Goal: Task Accomplishment & Management: Manage account settings

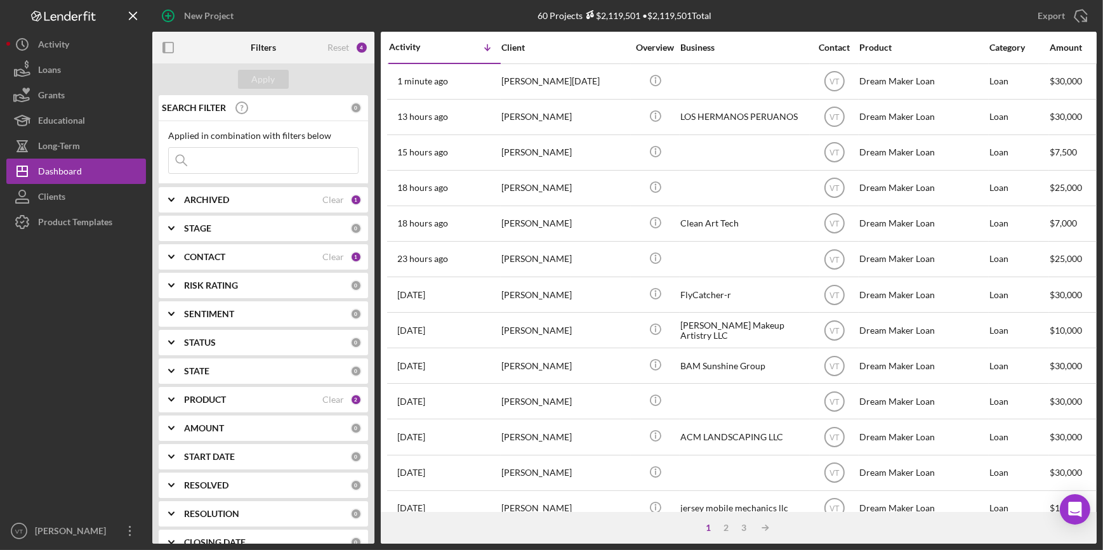
click at [216, 153] on input at bounding box center [263, 160] width 189 height 25
paste input "[PERSON_NAME]"
type input "[PERSON_NAME]"
click at [278, 82] on button "Apply" at bounding box center [263, 79] width 51 height 19
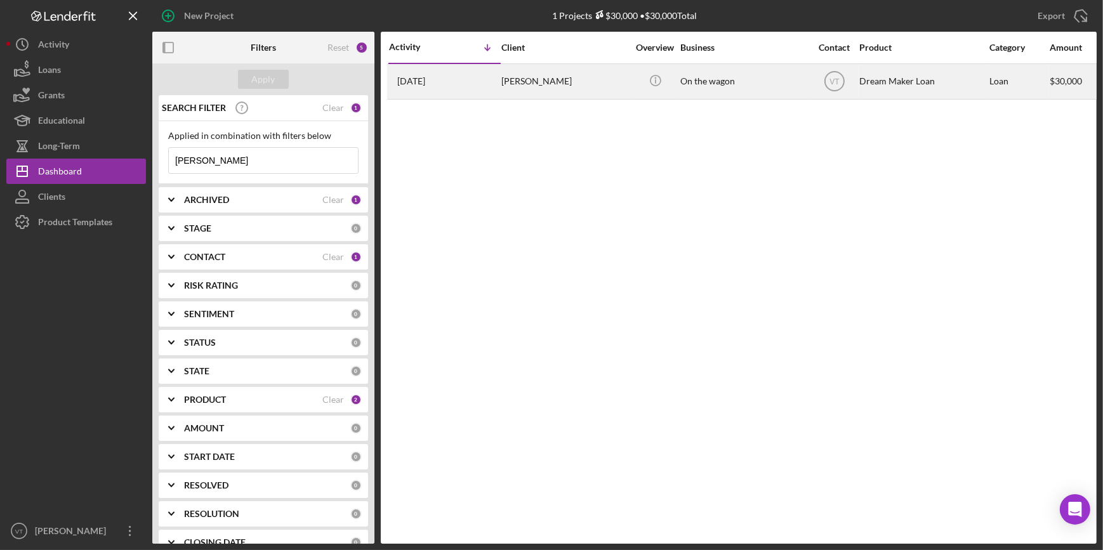
click at [565, 84] on div "[PERSON_NAME]" at bounding box center [564, 82] width 127 height 34
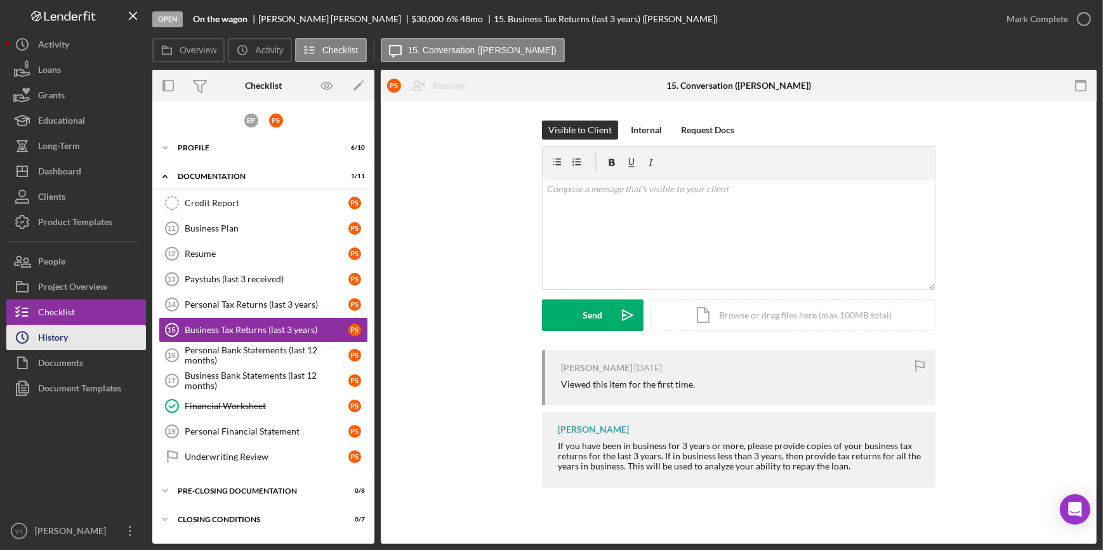
click at [58, 341] on div "History" at bounding box center [53, 339] width 30 height 29
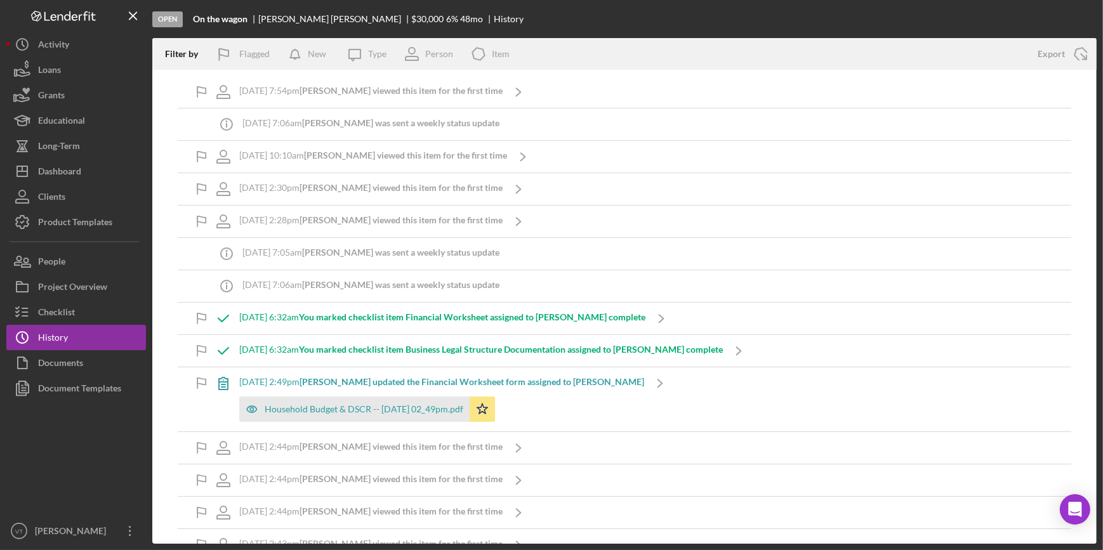
click at [325, 95] on b "[PERSON_NAME] viewed this item for the first time" at bounding box center [400, 90] width 203 height 11
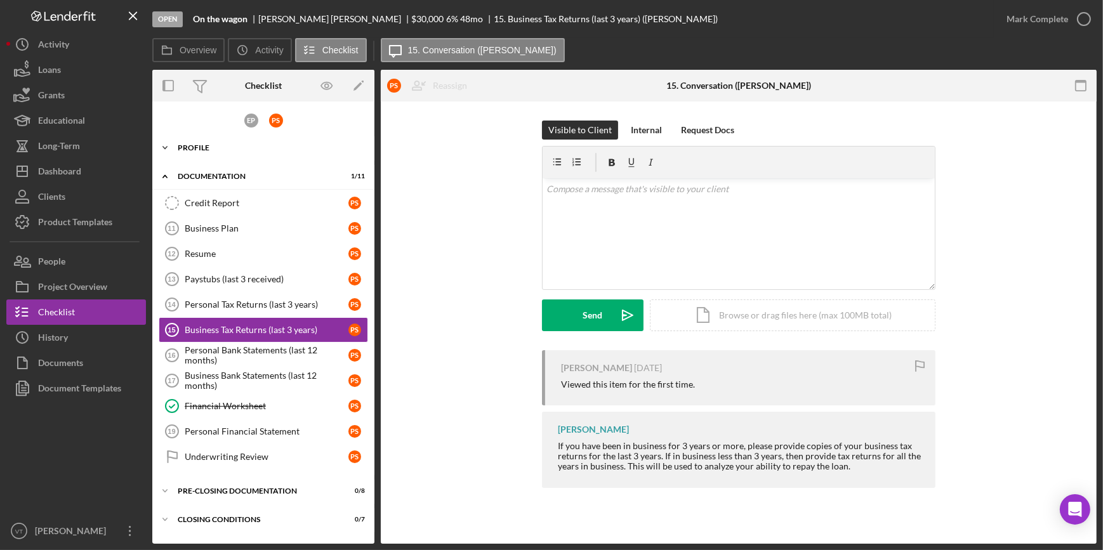
click at [174, 146] on icon "Icon/Expander" at bounding box center [164, 147] width 25 height 25
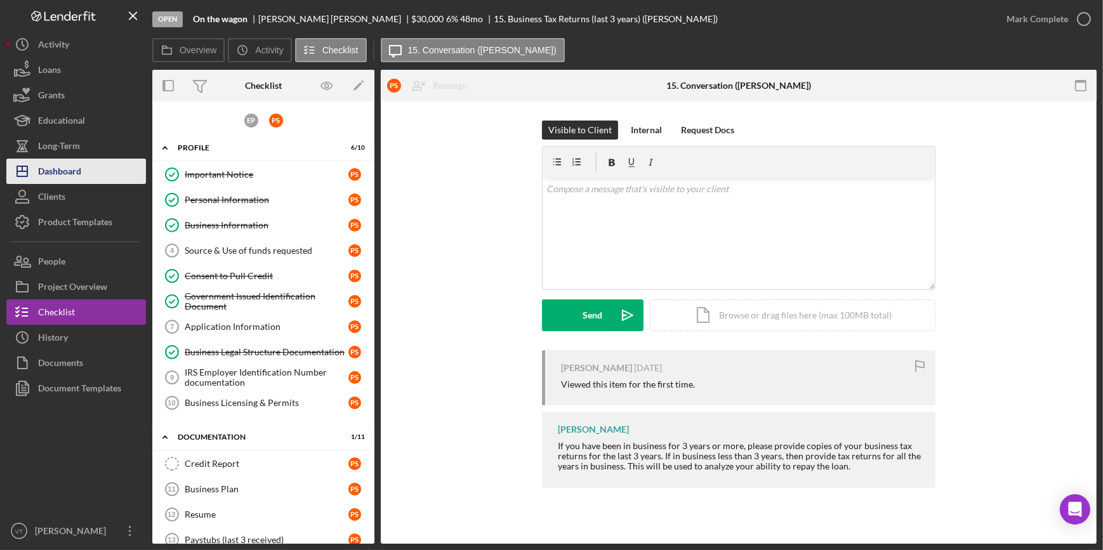
click at [102, 167] on button "Icon/Dashboard Dashboard" at bounding box center [76, 171] width 140 height 25
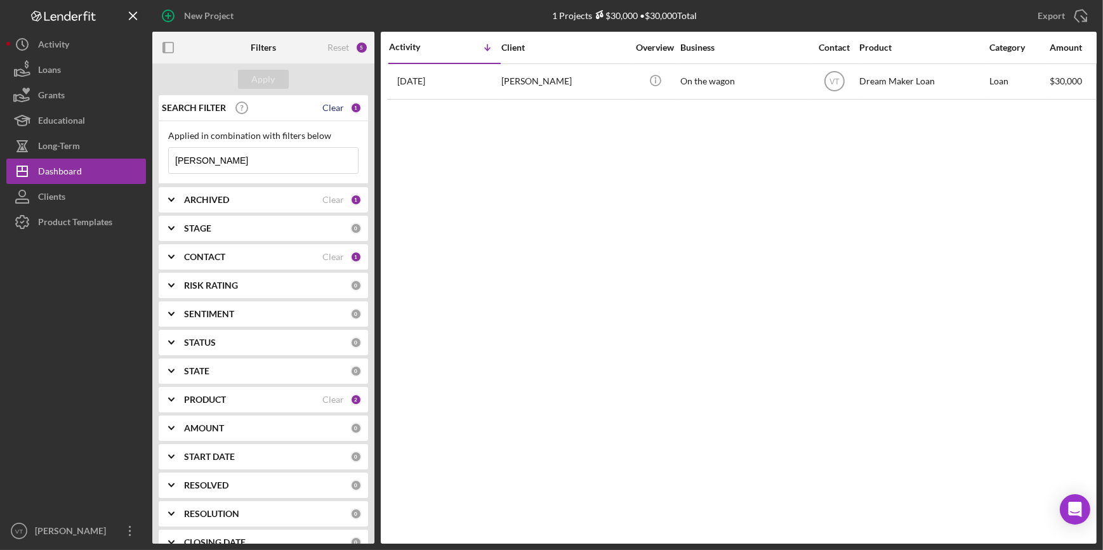
click at [331, 107] on div "Clear" at bounding box center [333, 108] width 22 height 10
click at [228, 158] on input at bounding box center [263, 160] width 189 height 25
paste input "Bharat"
type input "Bharat"
click at [260, 79] on div "Apply" at bounding box center [263, 79] width 23 height 19
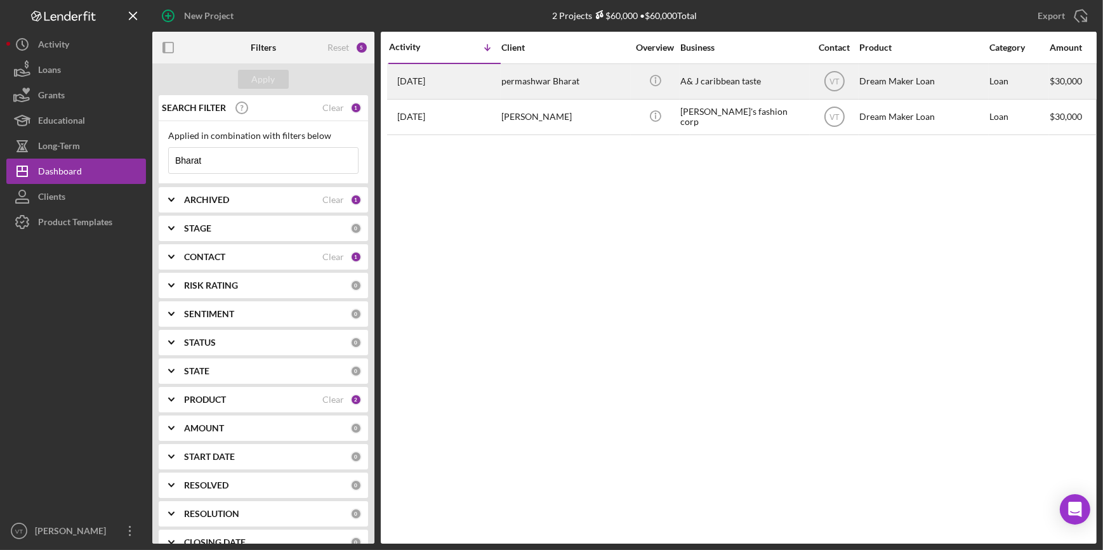
click at [537, 80] on div "permashwar Bharat" at bounding box center [564, 82] width 127 height 34
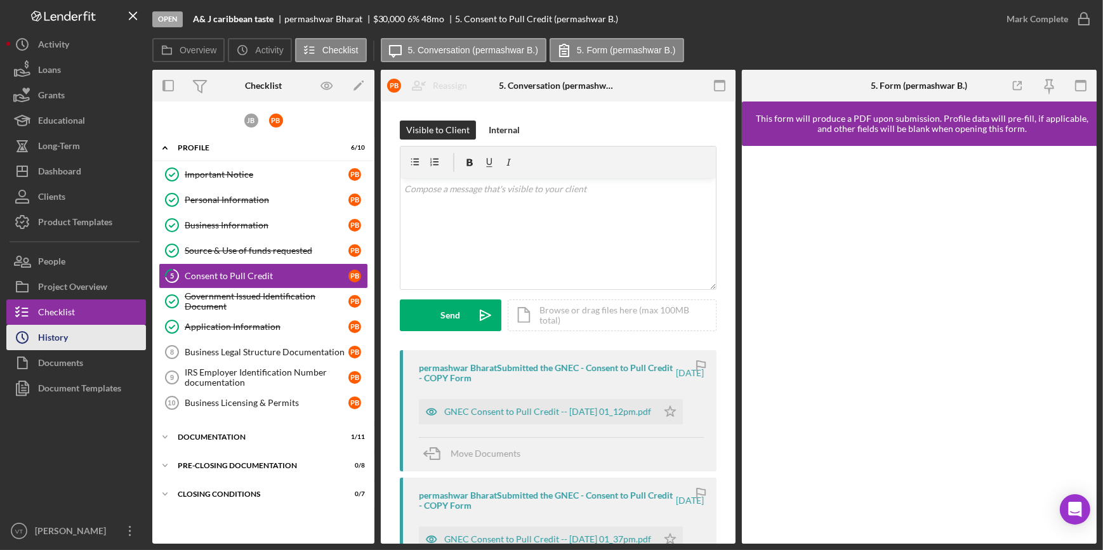
click at [127, 338] on button "Icon/History History" at bounding box center [76, 337] width 140 height 25
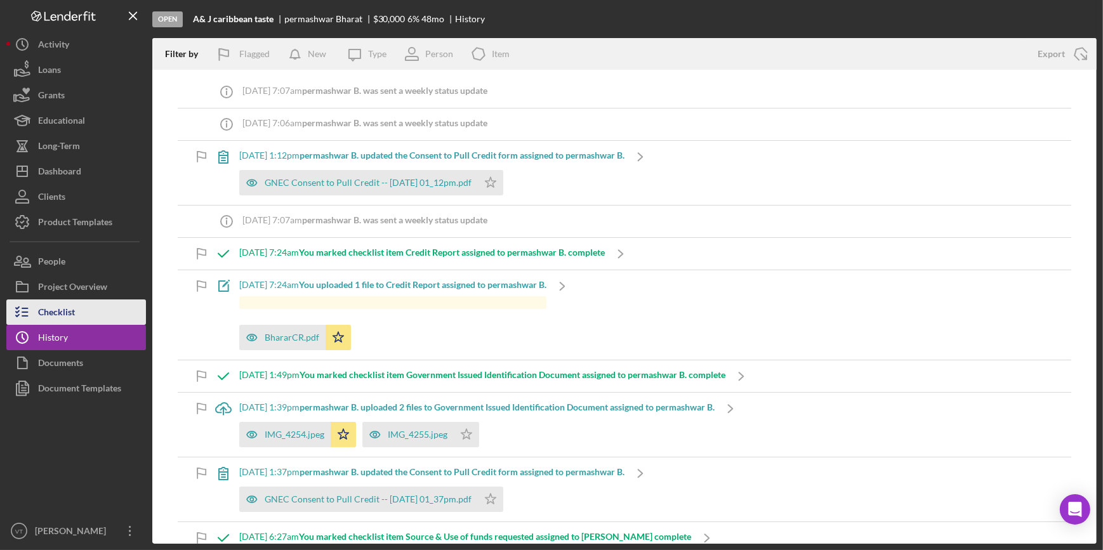
click at [75, 313] on button "Checklist" at bounding box center [76, 311] width 140 height 25
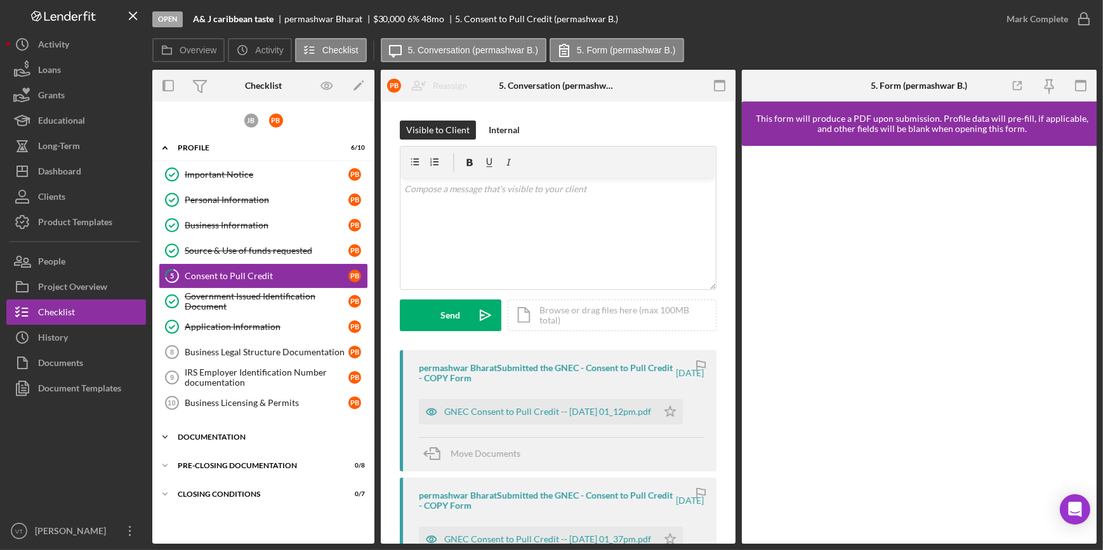
click at [176, 431] on icon "Icon/Expander" at bounding box center [164, 436] width 25 height 25
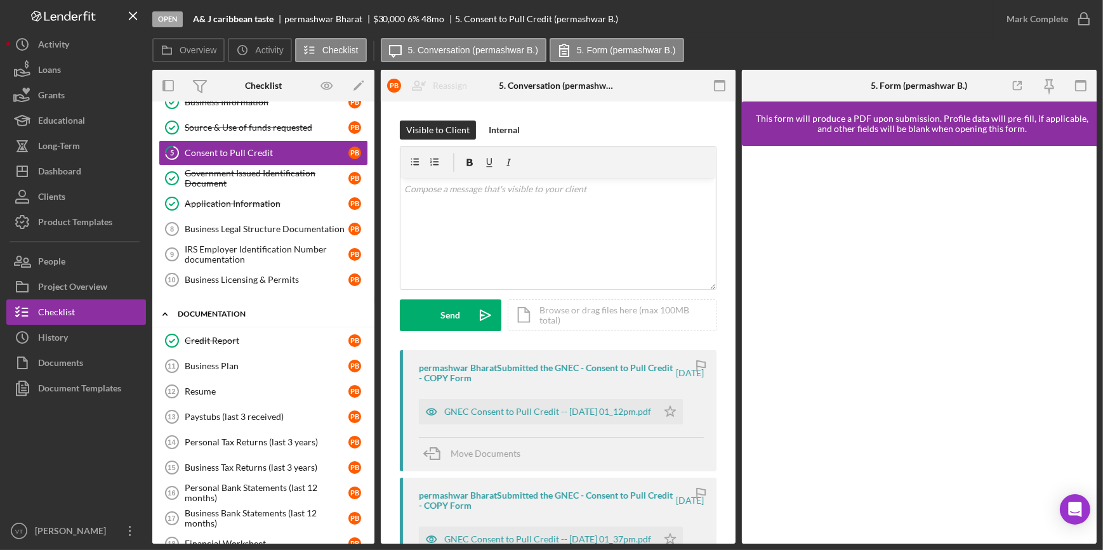
scroll to position [173, 0]
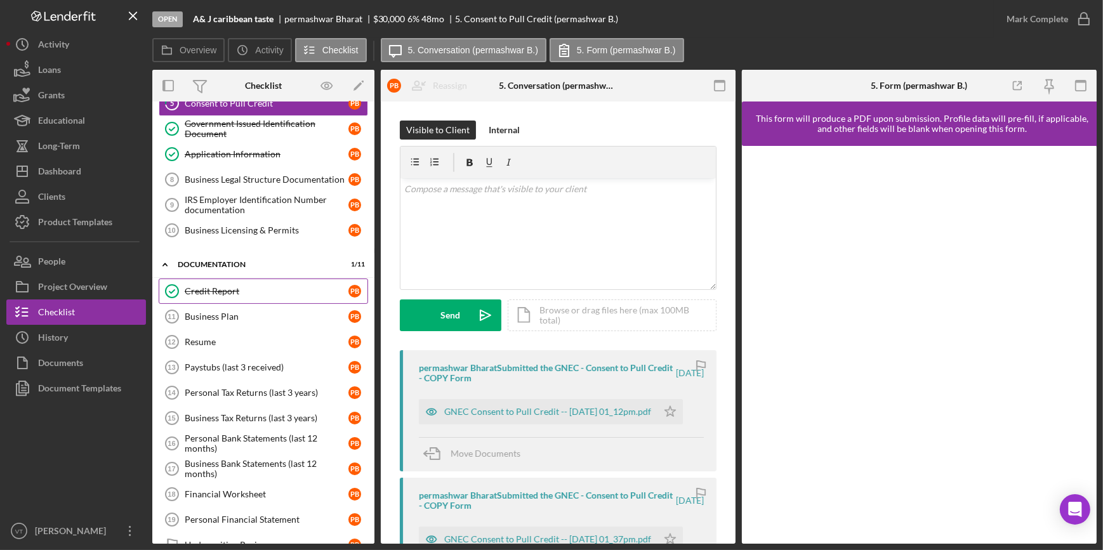
click at [208, 291] on div "Credit Report" at bounding box center [267, 291] width 164 height 10
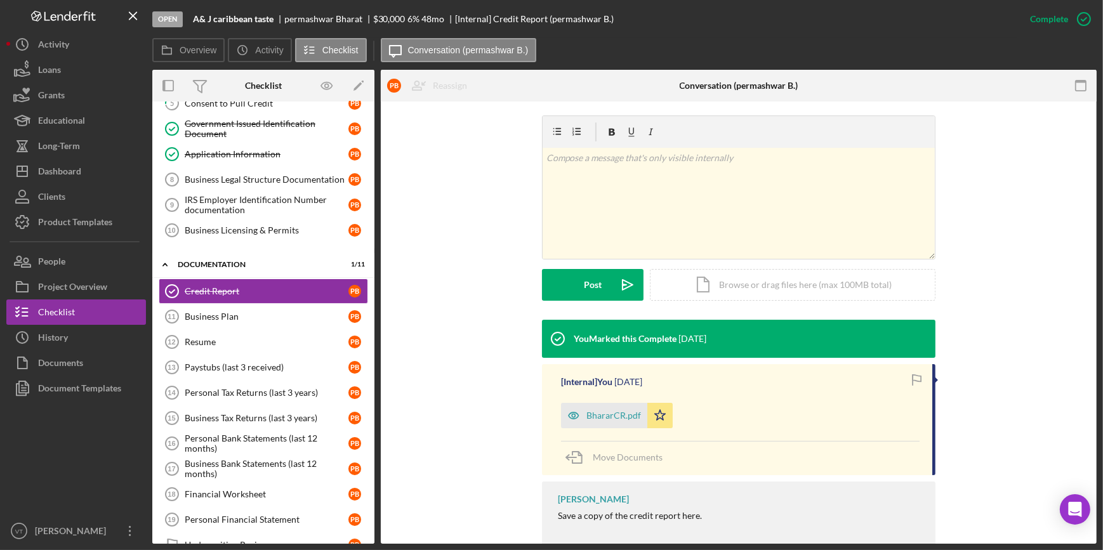
scroll to position [206, 0]
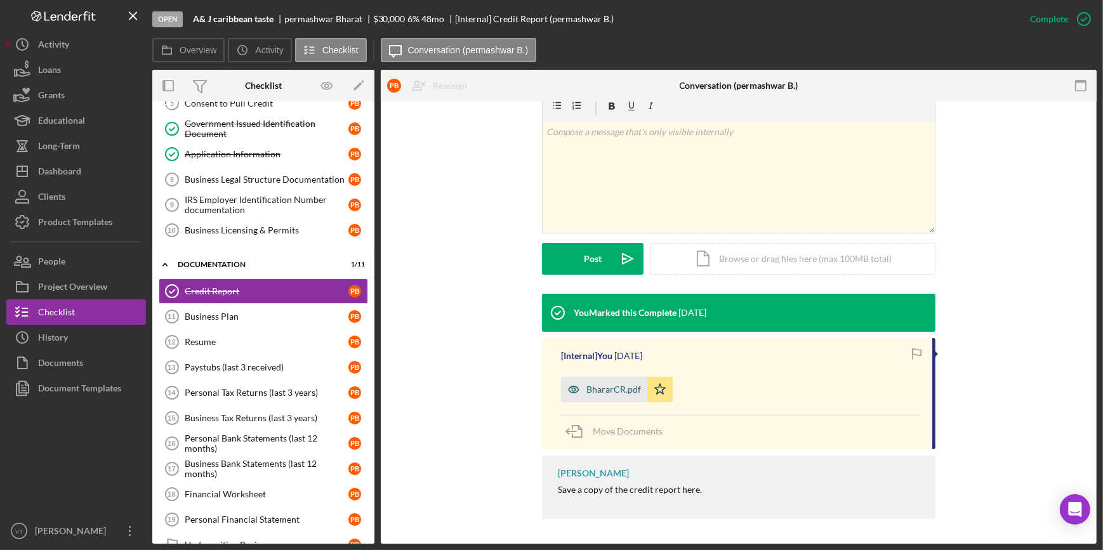
click at [595, 392] on div "BhararCR.pdf" at bounding box center [613, 389] width 55 height 10
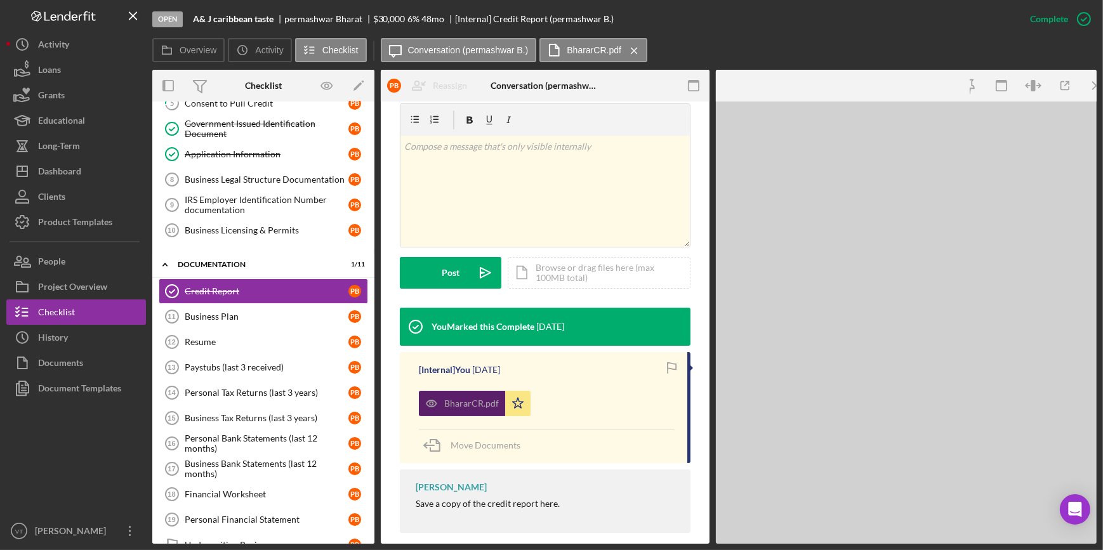
scroll to position [220, 0]
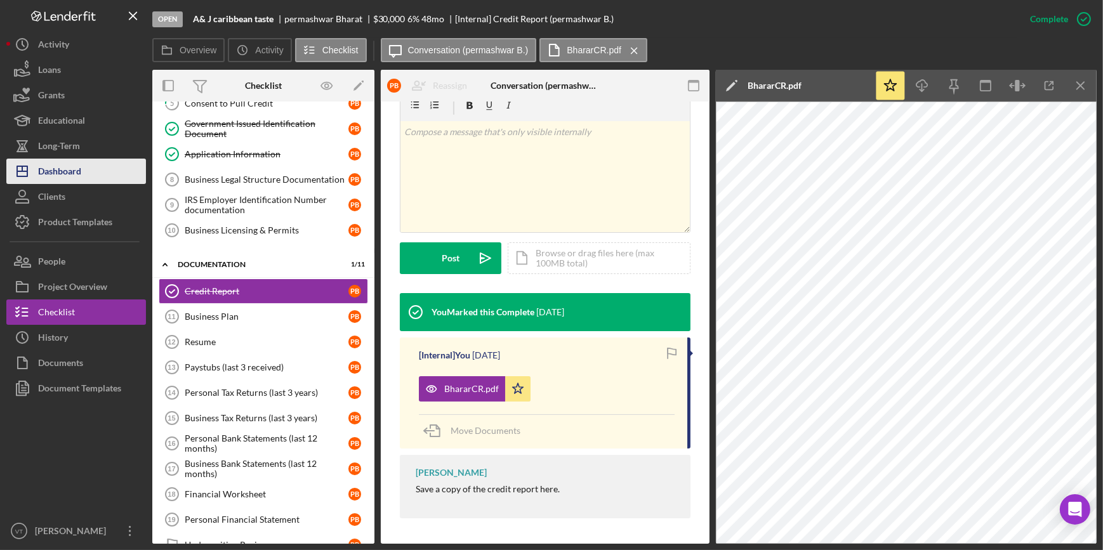
click at [84, 176] on button "Icon/Dashboard Dashboard" at bounding box center [76, 171] width 140 height 25
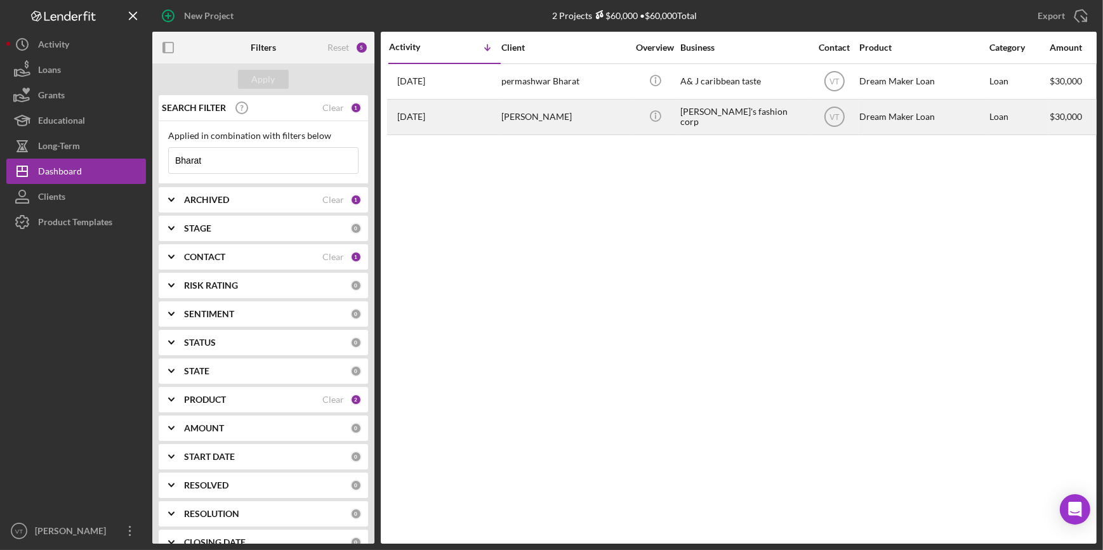
click at [530, 113] on div "[PERSON_NAME]" at bounding box center [564, 117] width 127 height 34
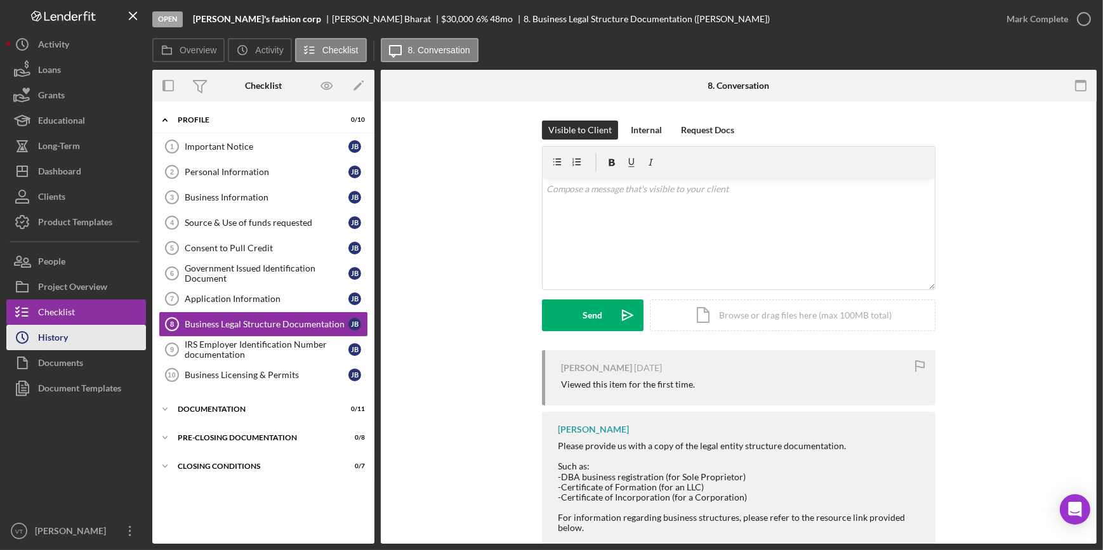
click at [79, 341] on button "Icon/History History" at bounding box center [76, 337] width 140 height 25
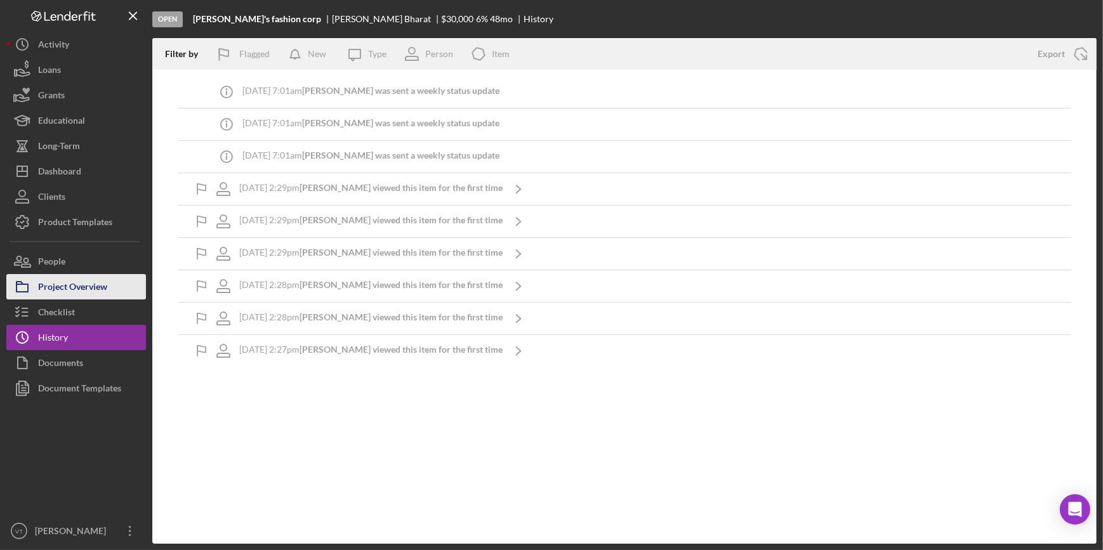
click at [105, 286] on div "Project Overview" at bounding box center [72, 288] width 69 height 29
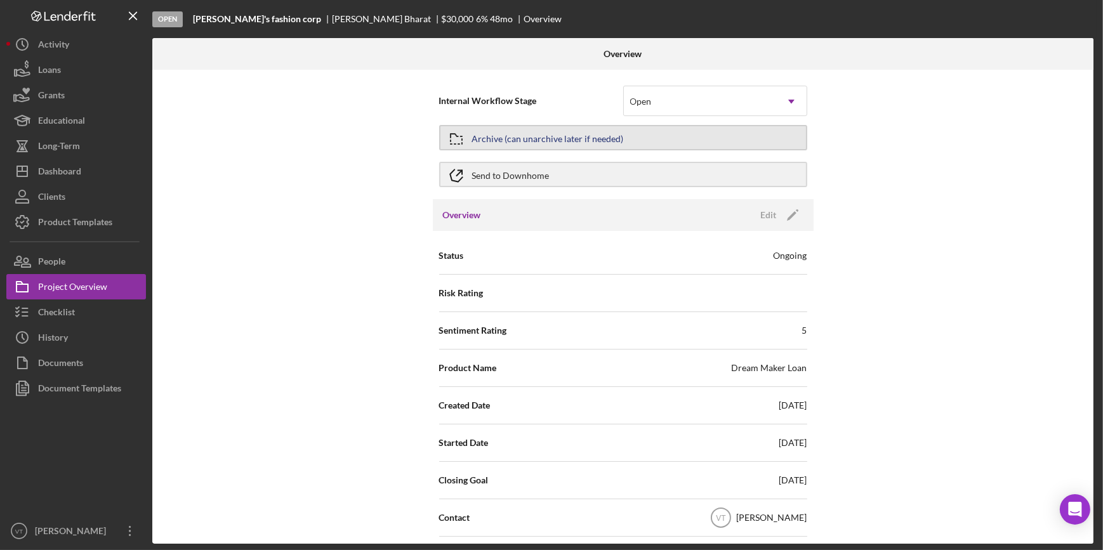
click at [558, 140] on div "Archive (can unarchive later if needed)" at bounding box center [548, 137] width 152 height 23
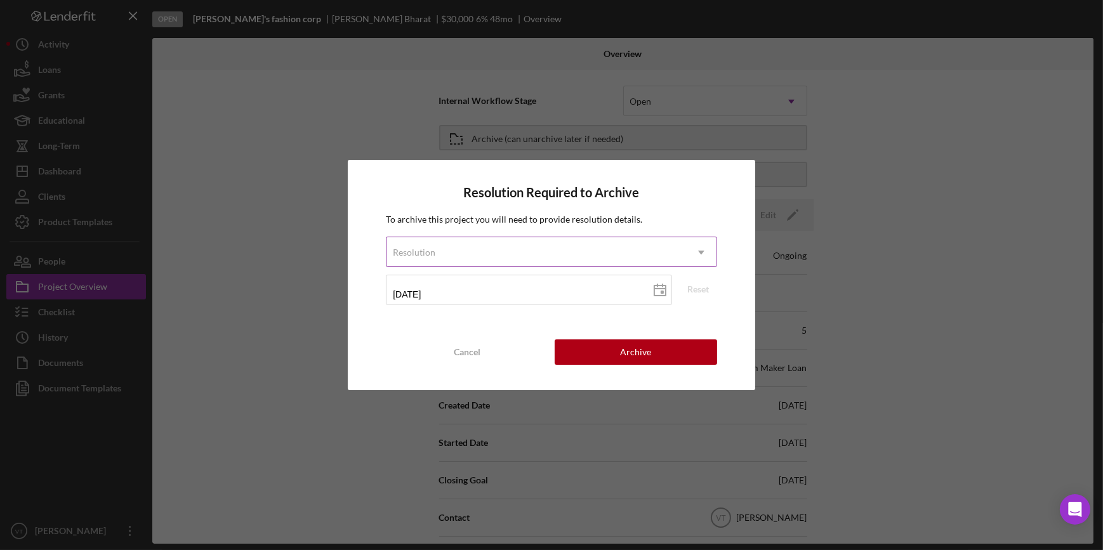
click at [569, 256] on div "Resolution" at bounding box center [535, 252] width 299 height 29
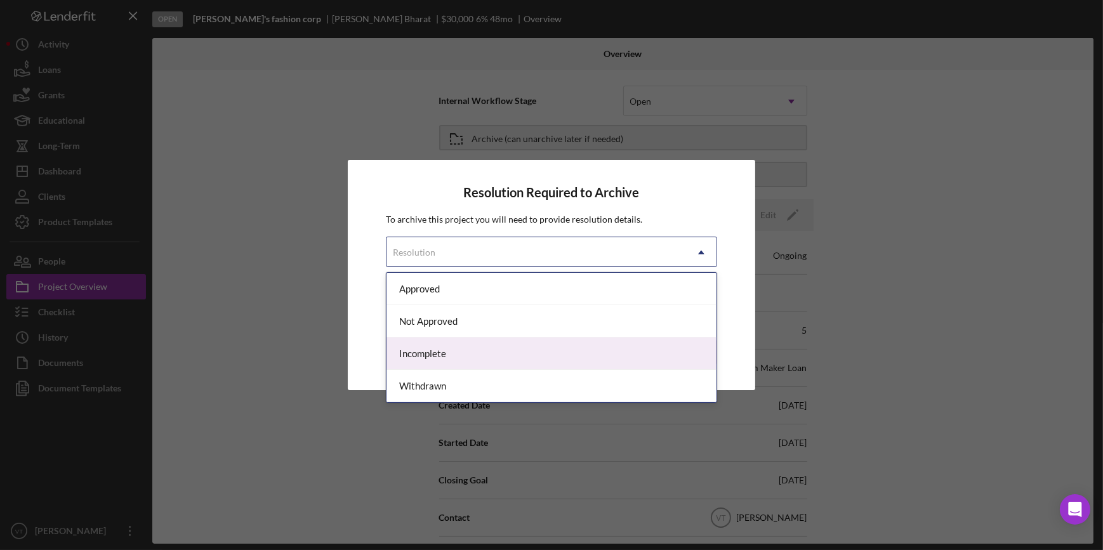
click at [524, 351] on div "Incomplete" at bounding box center [550, 354] width 329 height 32
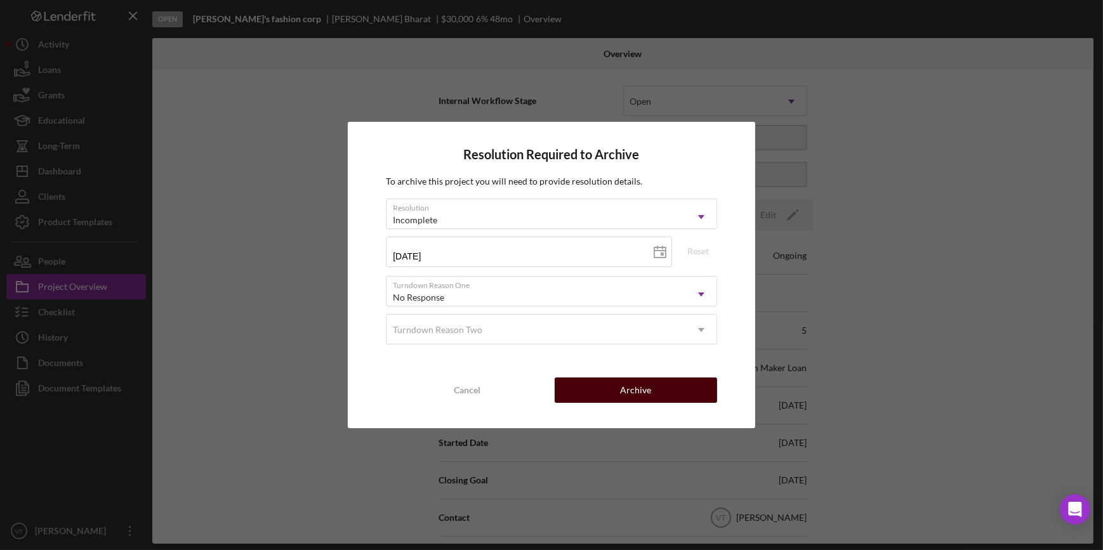
click at [604, 390] on button "Archive" at bounding box center [636, 389] width 162 height 25
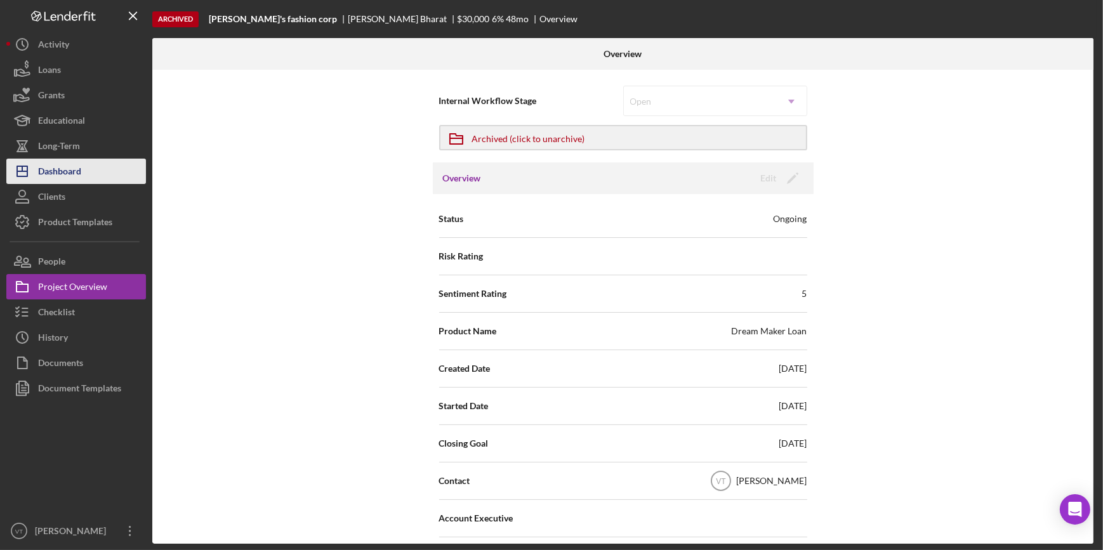
click at [93, 176] on button "Icon/Dashboard Dashboard" at bounding box center [76, 171] width 140 height 25
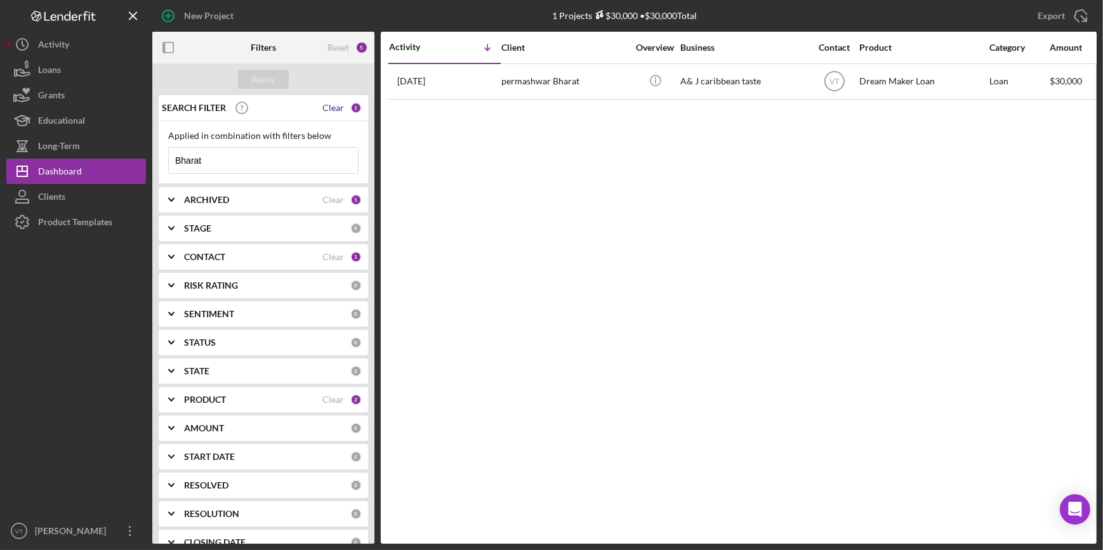
click at [335, 108] on div "Clear" at bounding box center [333, 108] width 22 height 10
click at [253, 161] on input at bounding box center [263, 160] width 189 height 25
paste input "KIa"
type input "KIa"
click at [265, 74] on div "Apply" at bounding box center [263, 79] width 23 height 19
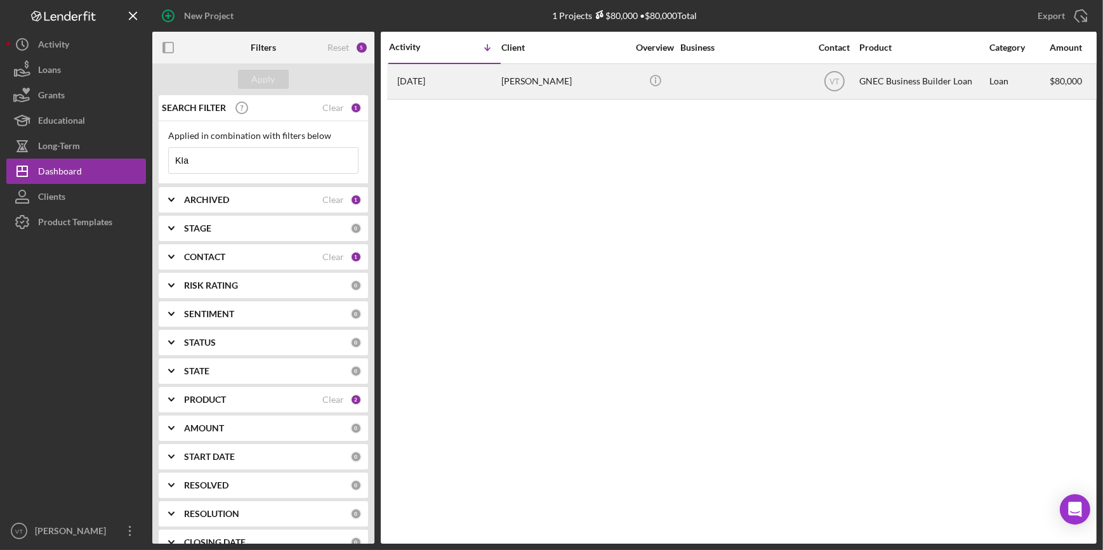
click at [480, 82] on div "[DATE] [PERSON_NAME]" at bounding box center [444, 82] width 111 height 34
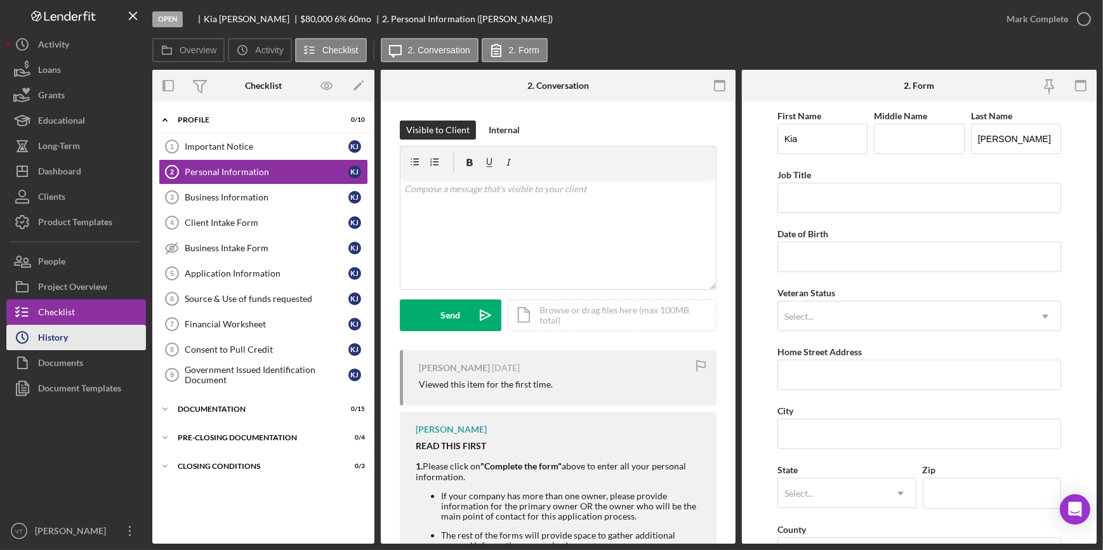
click at [88, 340] on button "Icon/History History" at bounding box center [76, 337] width 140 height 25
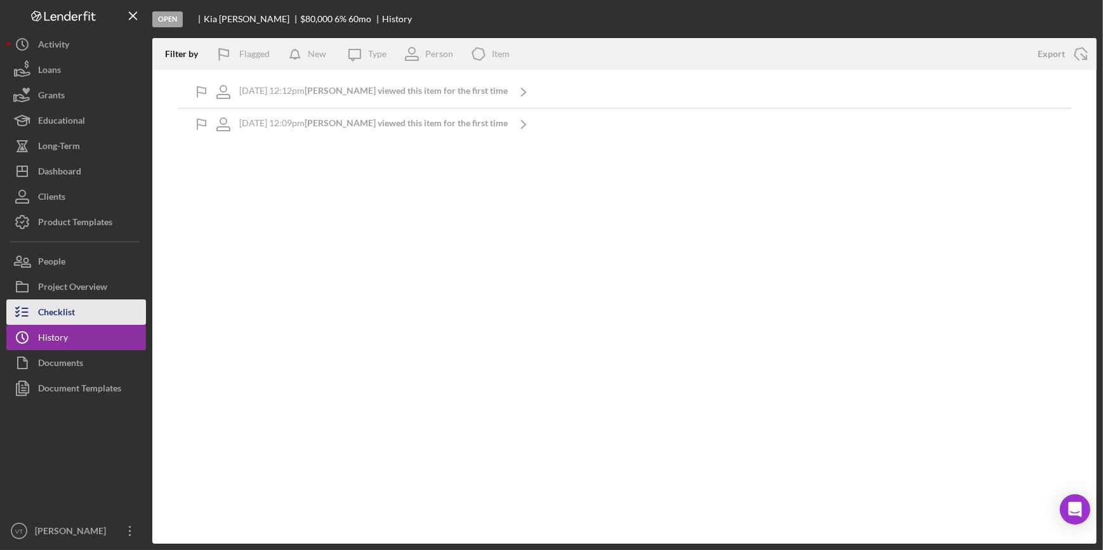
click at [93, 308] on button "Checklist" at bounding box center [76, 311] width 140 height 25
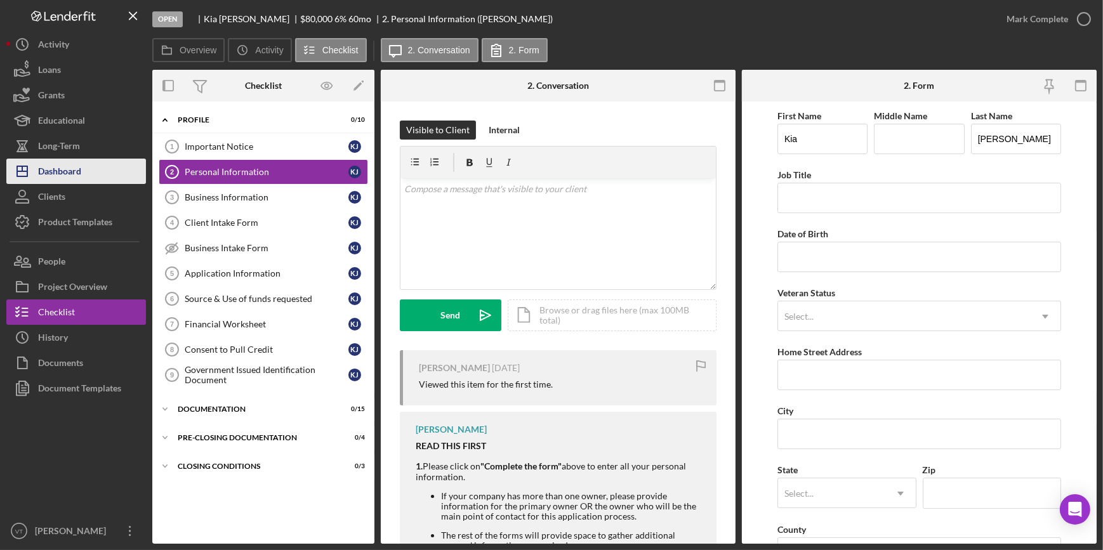
click at [108, 171] on button "Icon/Dashboard Dashboard" at bounding box center [76, 171] width 140 height 25
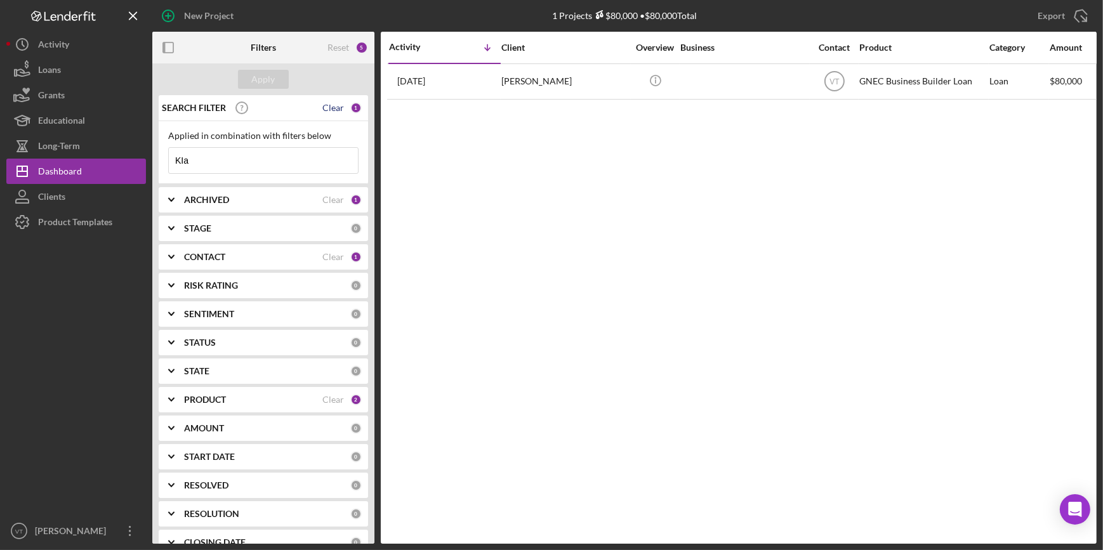
click at [323, 103] on div "Clear" at bounding box center [333, 108] width 22 height 10
click at [269, 82] on div "Apply" at bounding box center [263, 79] width 23 height 19
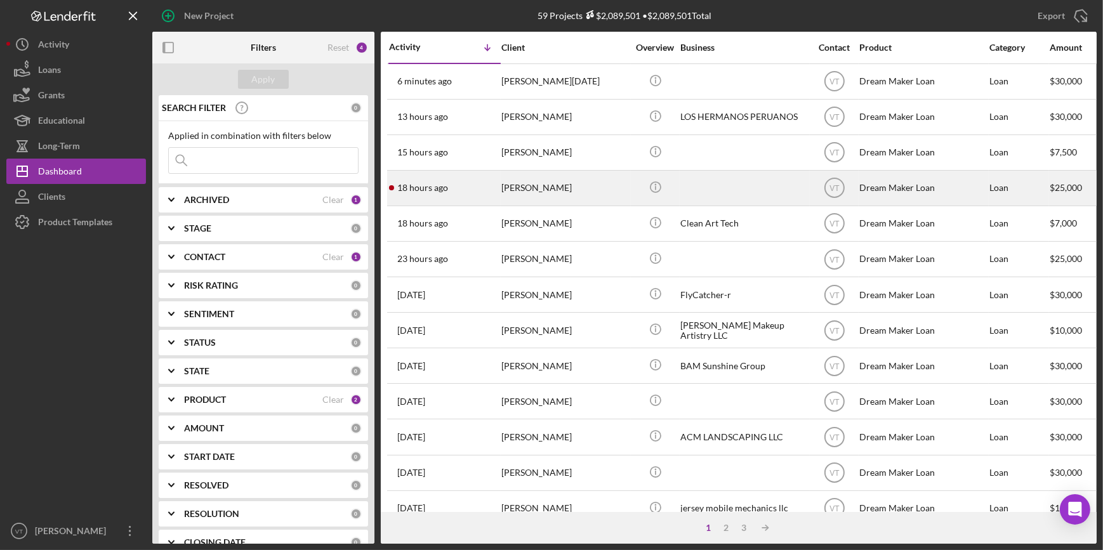
click at [463, 183] on div "18 hours ago [PERSON_NAME]" at bounding box center [444, 188] width 111 height 34
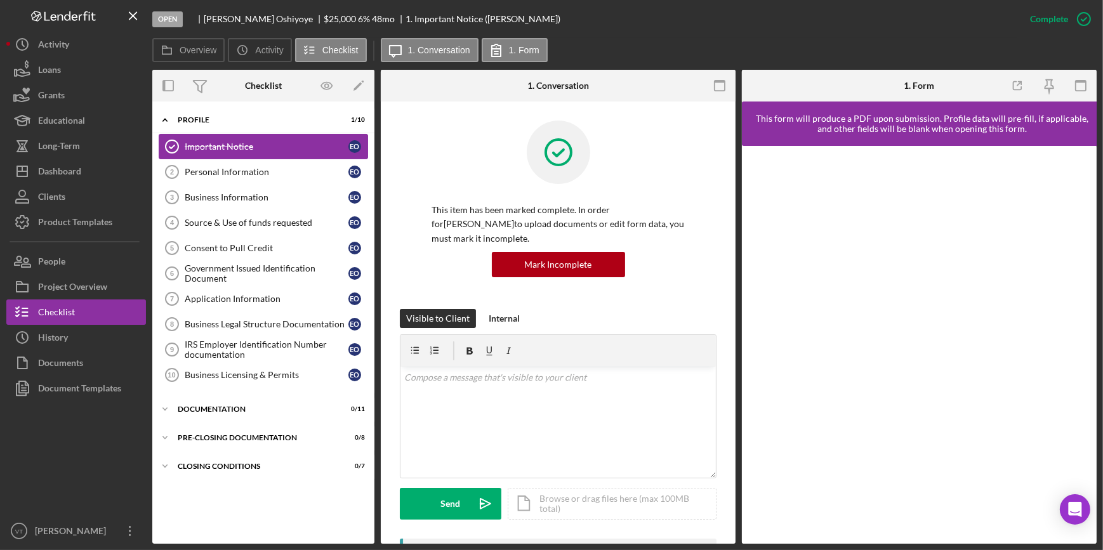
click at [222, 145] on div "Important Notice" at bounding box center [267, 146] width 164 height 10
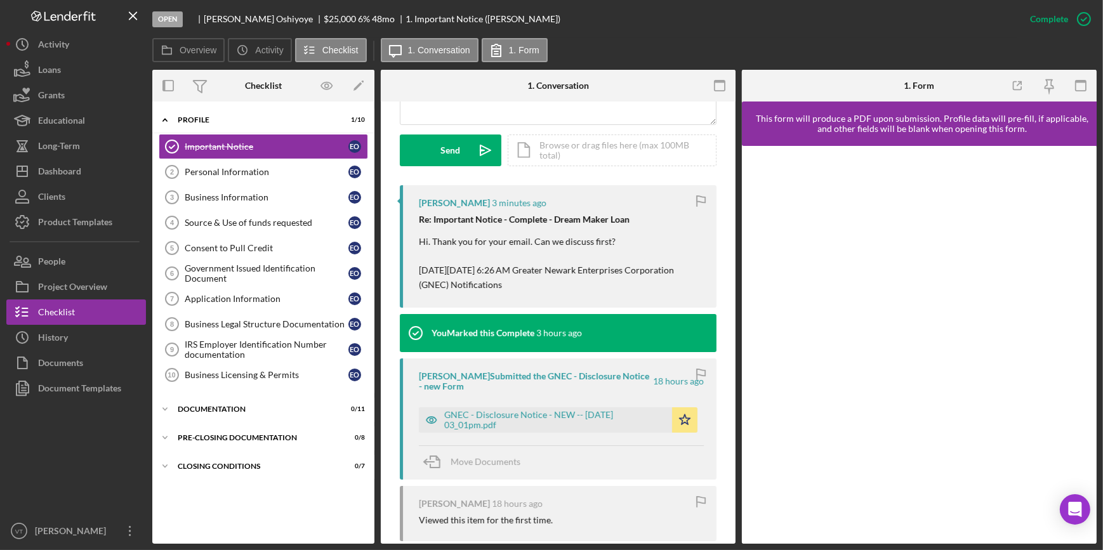
scroll to position [346, 0]
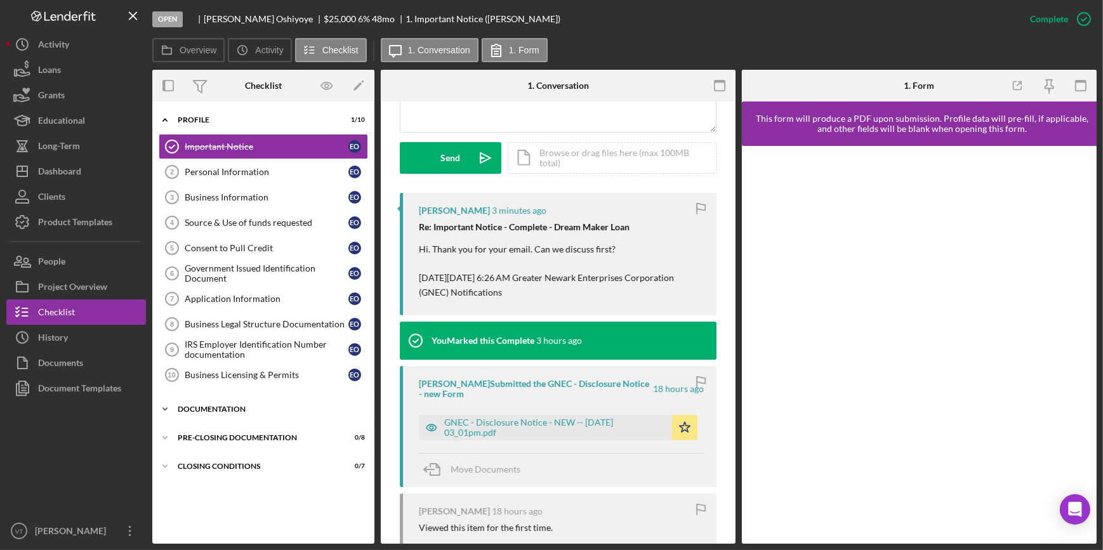
click at [171, 412] on icon "Icon/Expander" at bounding box center [164, 409] width 25 height 25
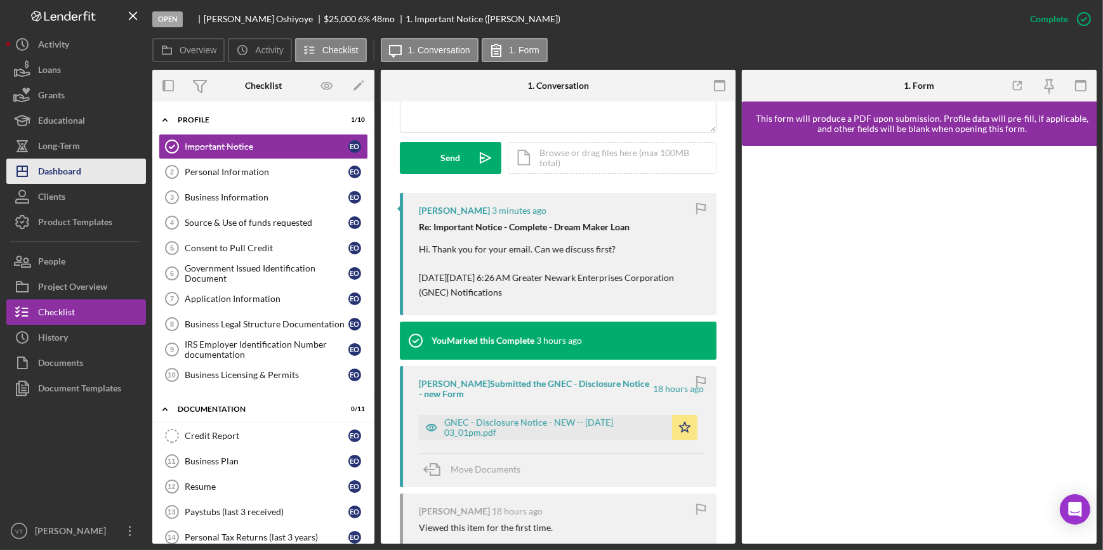
click at [96, 179] on button "Icon/Dashboard Dashboard" at bounding box center [76, 171] width 140 height 25
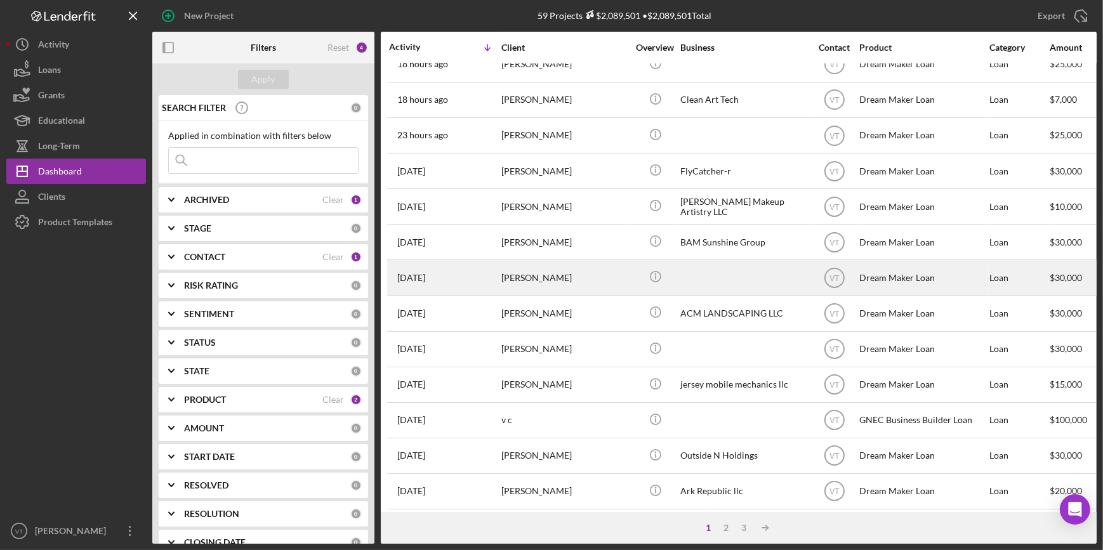
scroll to position [173, 0]
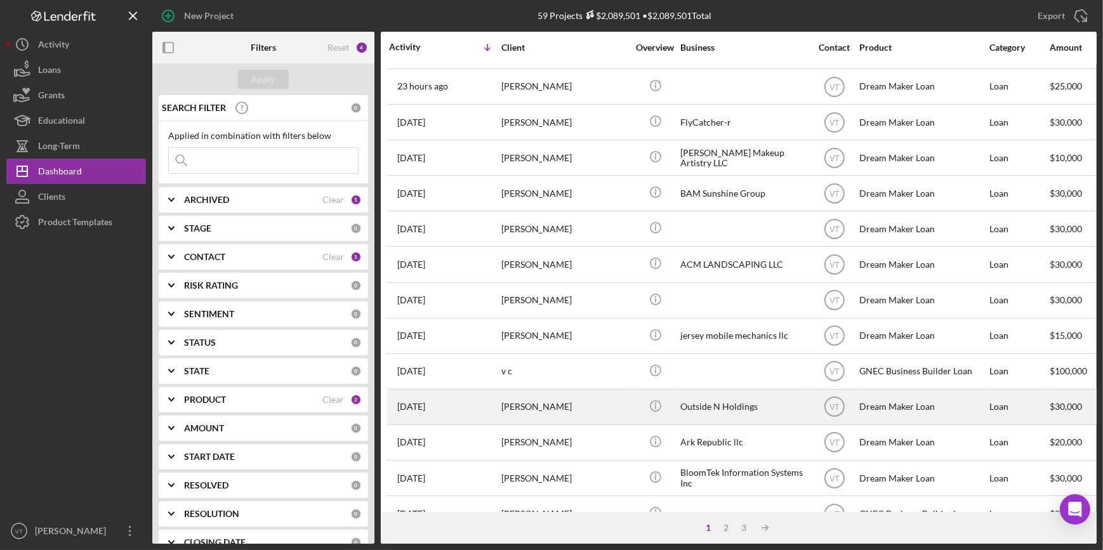
click at [468, 402] on div "[DATE] [PERSON_NAME]" at bounding box center [444, 407] width 111 height 34
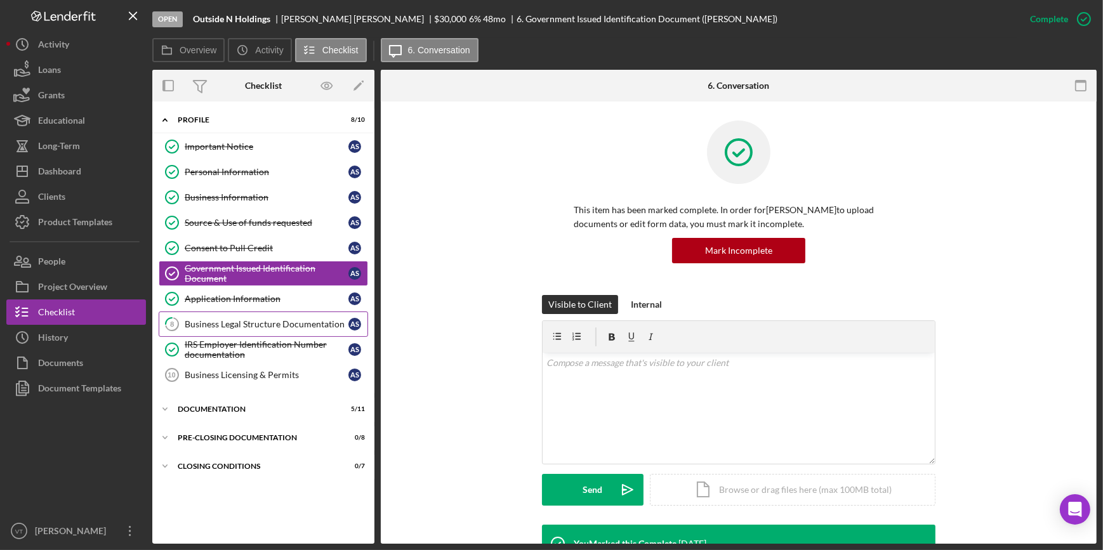
click at [226, 320] on div "Business Legal Structure Documentation" at bounding box center [267, 324] width 164 height 10
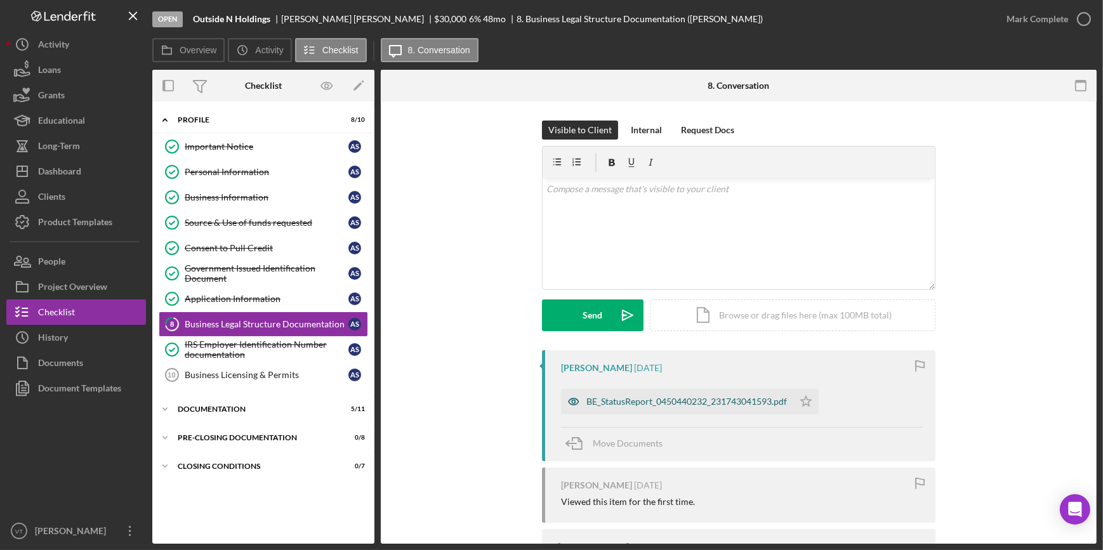
click at [640, 407] on div "BE_StatusReport_0450440232_231743041593.pdf" at bounding box center [677, 401] width 232 height 25
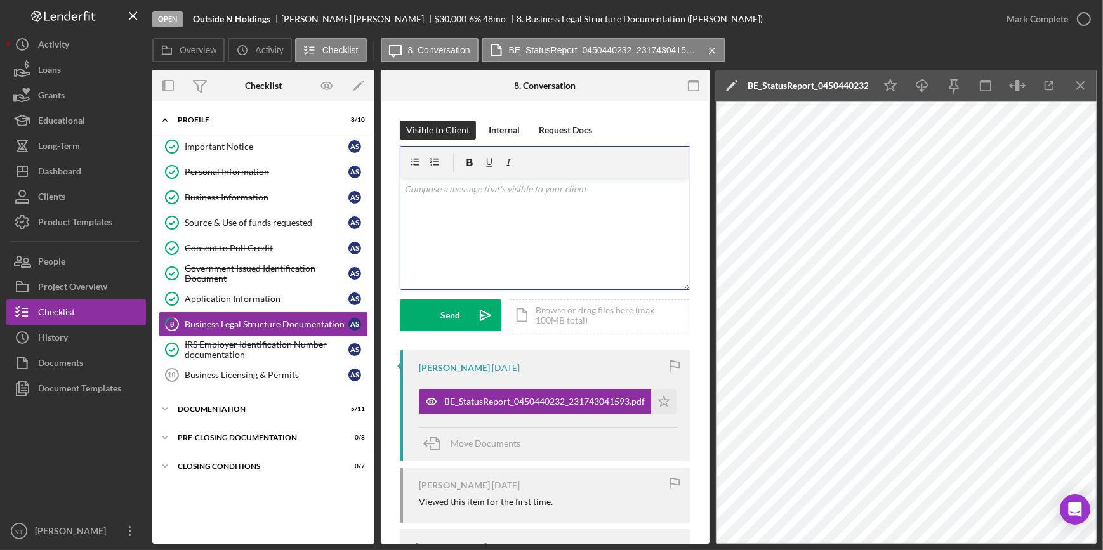
click at [433, 202] on div "v Color teal Color pink Remove color Add row above Add row below Add column bef…" at bounding box center [544, 233] width 289 height 111
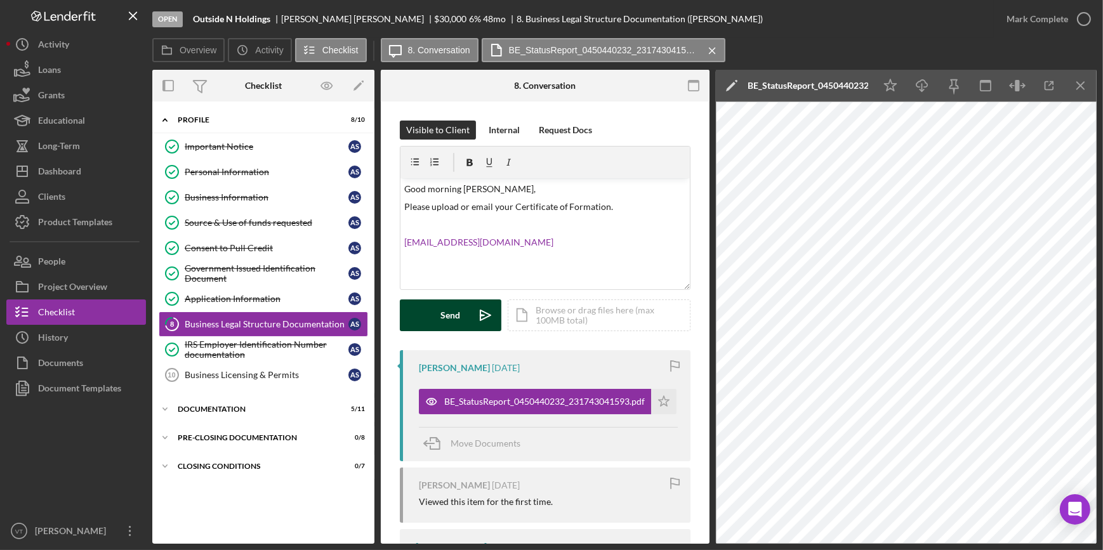
click at [443, 310] on div "Send" at bounding box center [451, 315] width 20 height 32
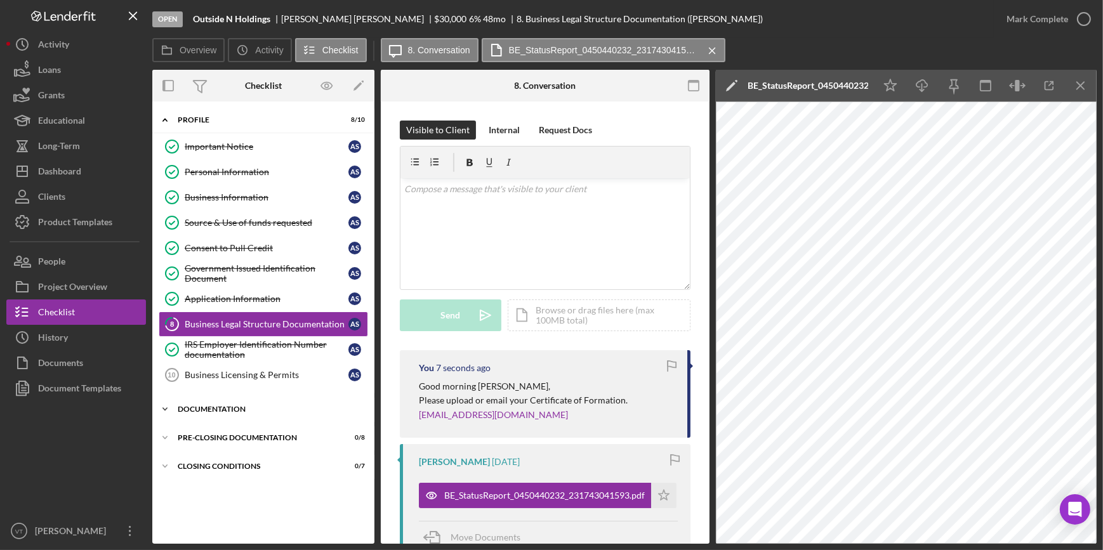
click at [167, 403] on icon "Icon/Expander" at bounding box center [164, 409] width 25 height 25
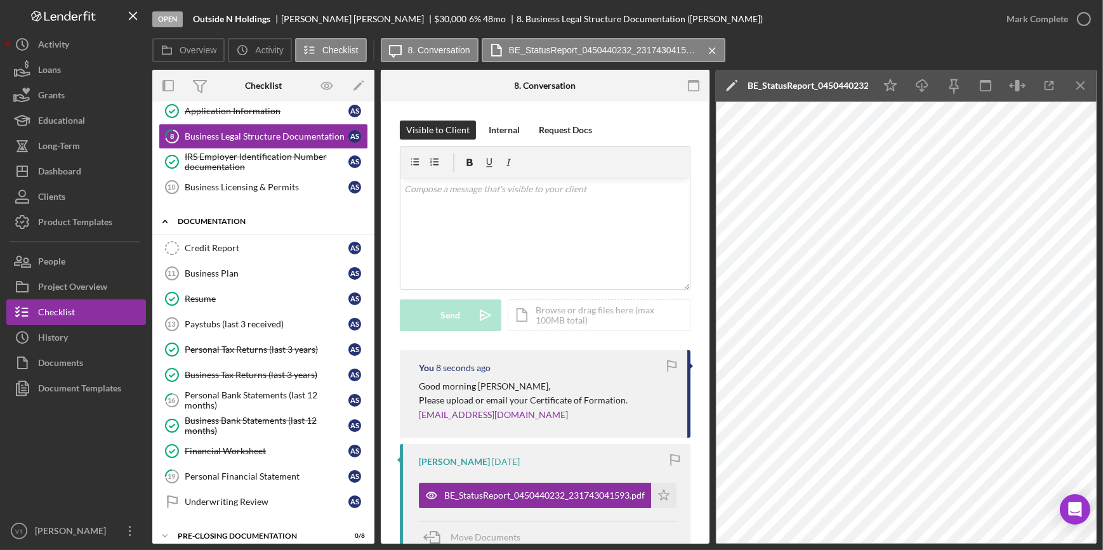
scroll to position [225, 0]
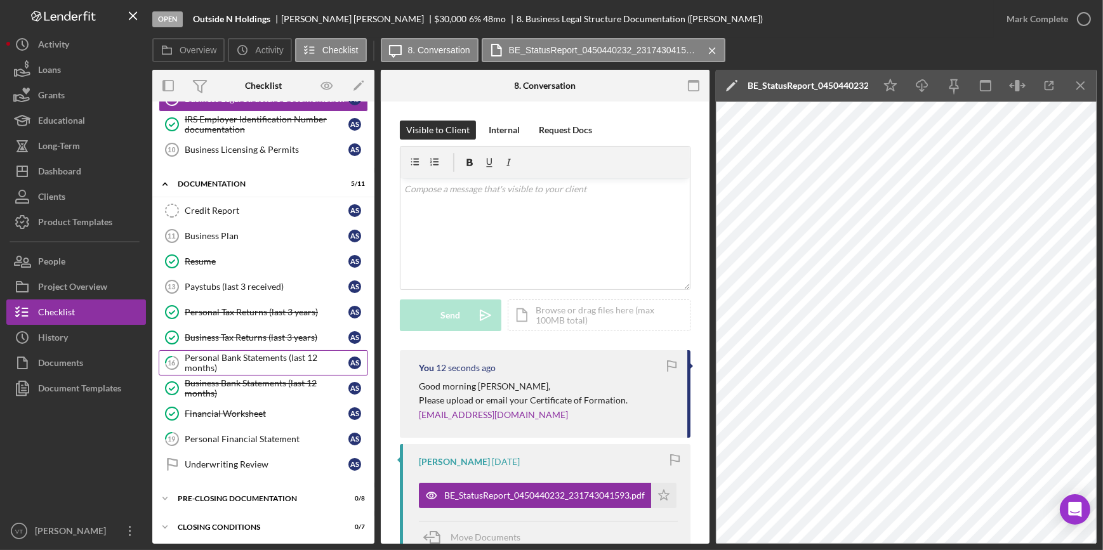
click at [266, 353] on div "Personal Bank Statements (last 12 months)" at bounding box center [267, 363] width 164 height 20
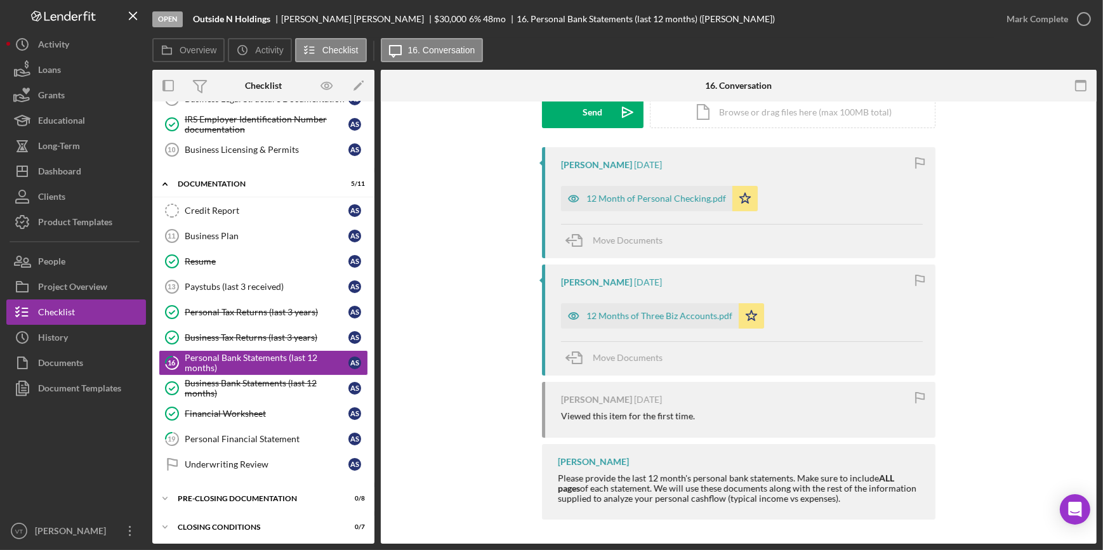
scroll to position [204, 0]
click at [638, 317] on div "12 Months of Three Biz Accounts.pdf" at bounding box center [659, 315] width 146 height 10
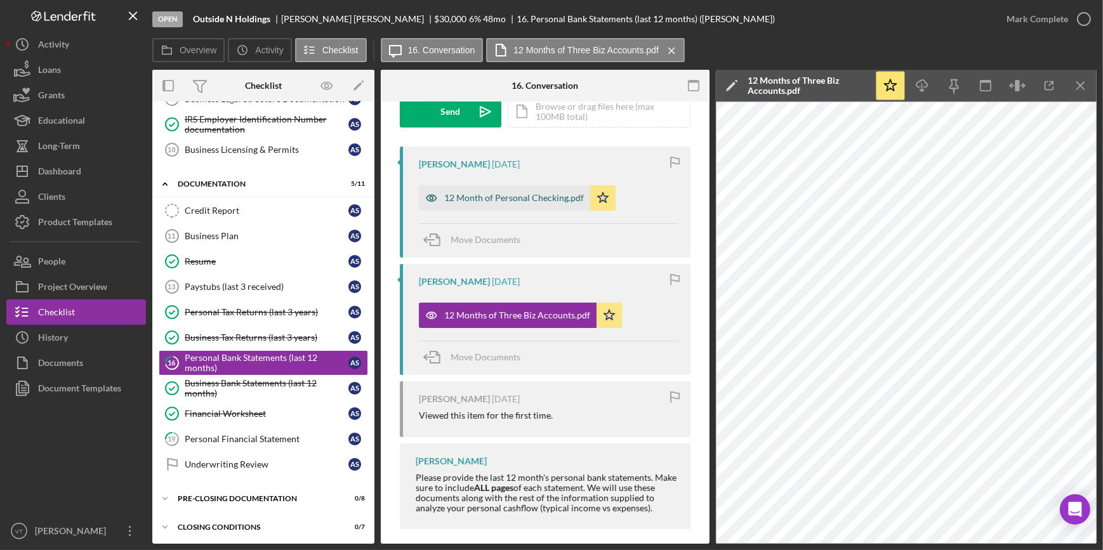
click at [516, 194] on div "12 Month of Personal Checking.pdf" at bounding box center [514, 198] width 140 height 10
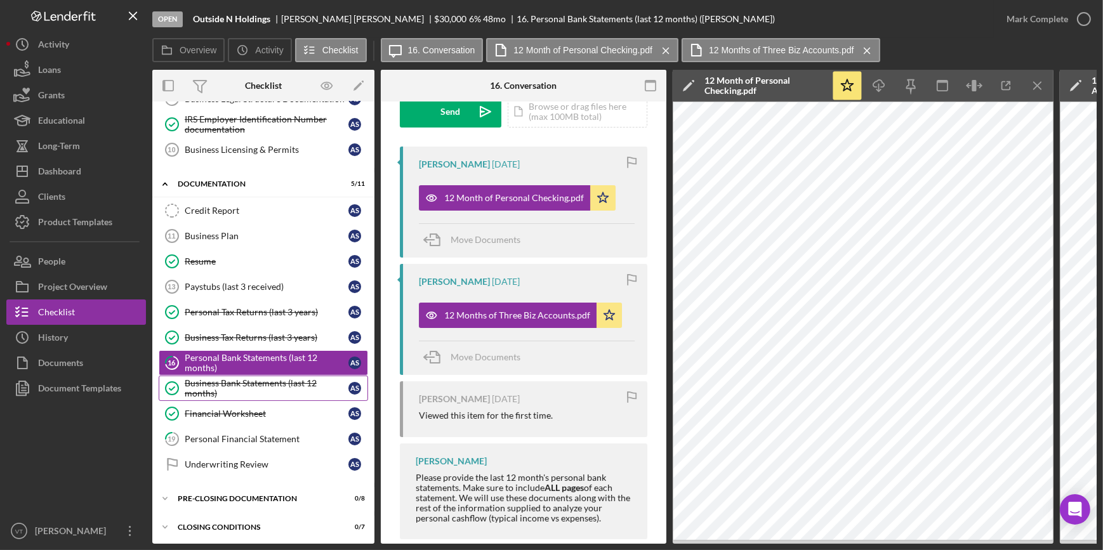
click at [238, 386] on div "Business Bank Statements (last 12 months)" at bounding box center [267, 388] width 164 height 20
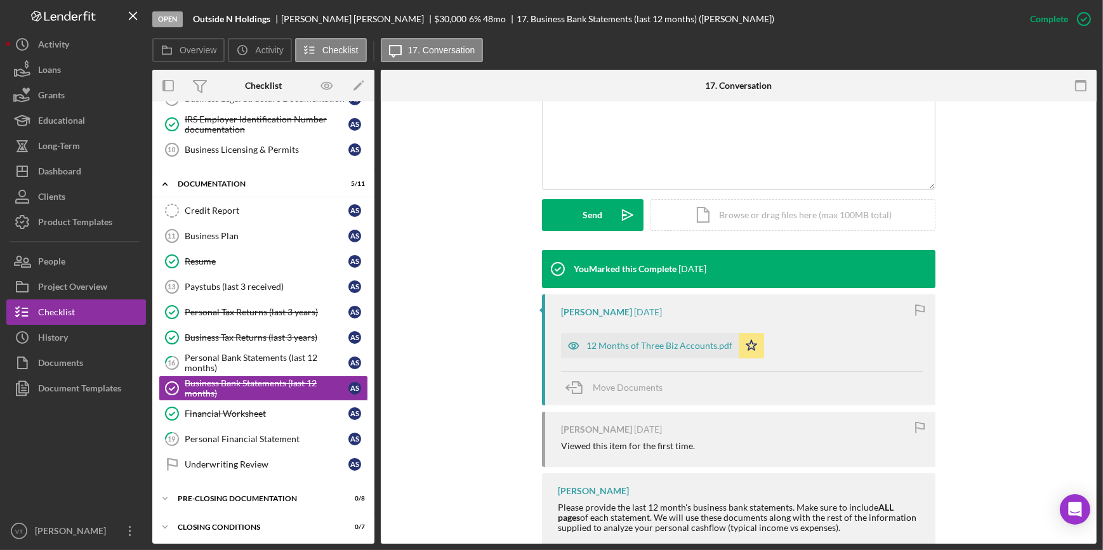
scroll to position [305, 0]
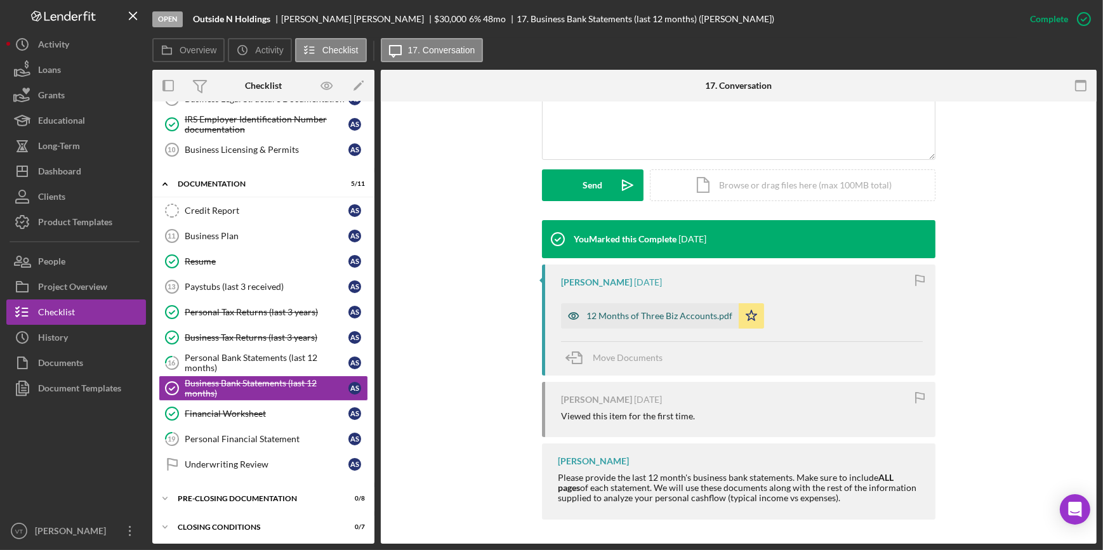
click at [666, 317] on div "12 Months of Three Biz Accounts.pdf" at bounding box center [659, 316] width 146 height 10
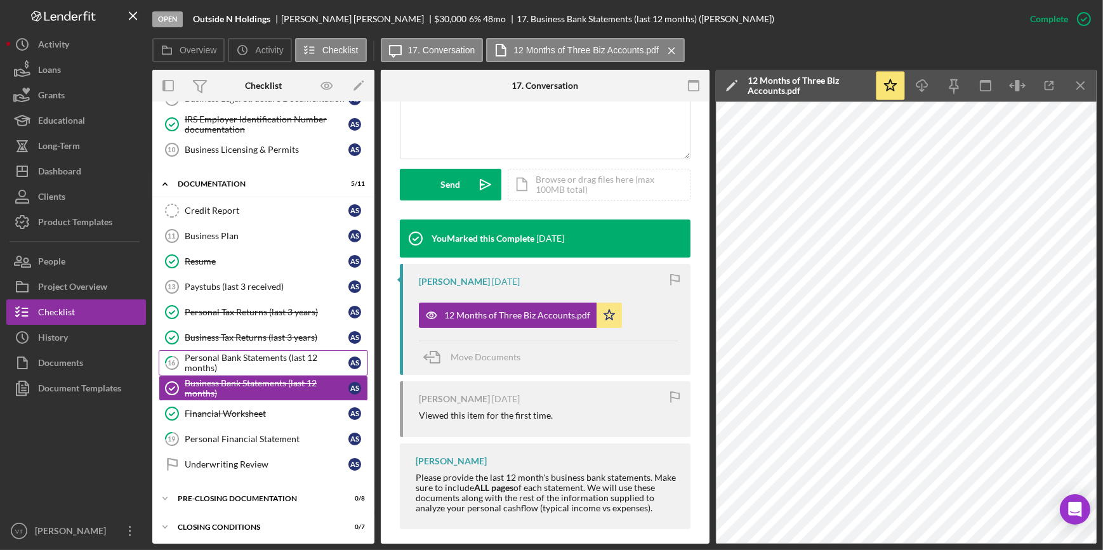
click at [222, 363] on div "Personal Bank Statements (last 12 months)" at bounding box center [267, 363] width 164 height 20
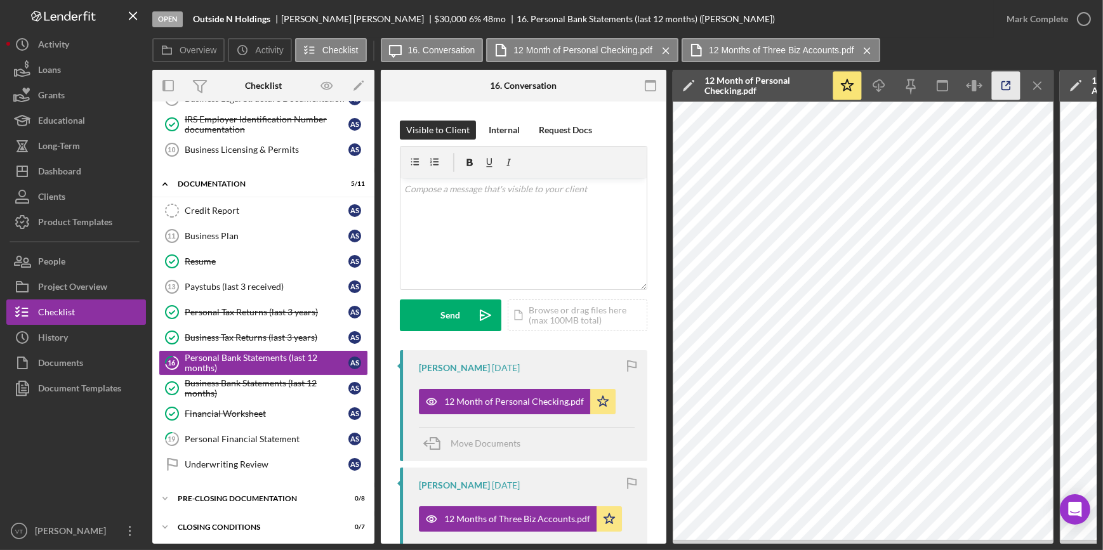
click at [997, 88] on icon "button" at bounding box center [1006, 86] width 29 height 29
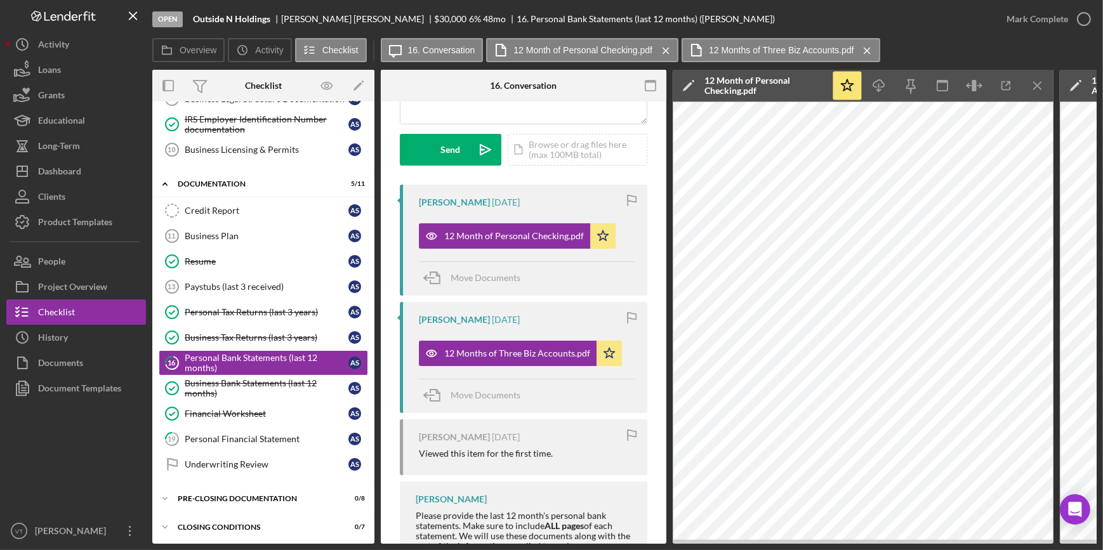
scroll to position [228, 0]
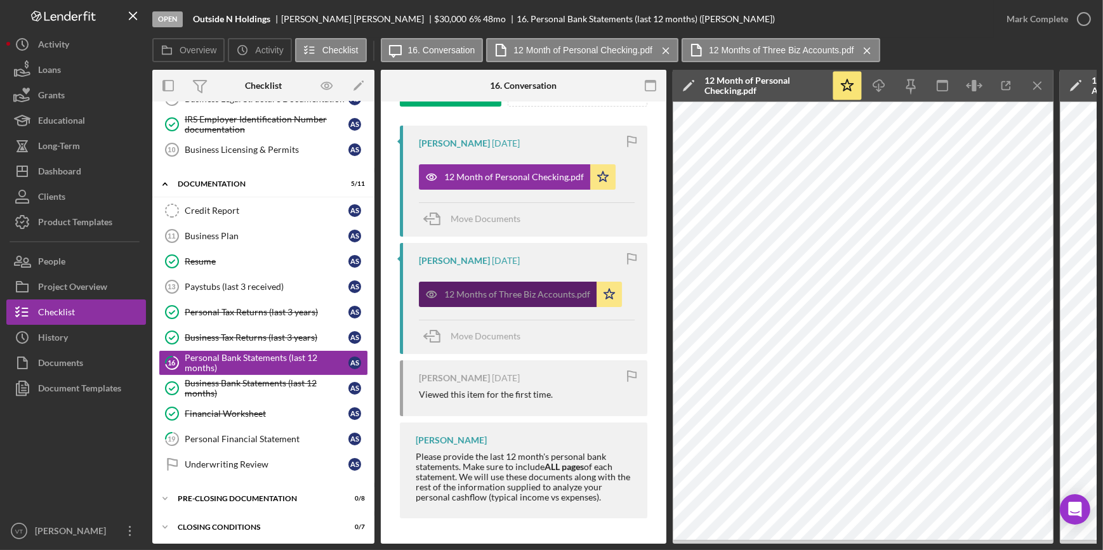
click at [560, 292] on div "12 Months of Three Biz Accounts.pdf" at bounding box center [517, 294] width 146 height 10
click at [1001, 84] on icon "button" at bounding box center [1006, 86] width 29 height 29
click at [222, 381] on div "Business Bank Statements (last 12 months)" at bounding box center [267, 388] width 164 height 20
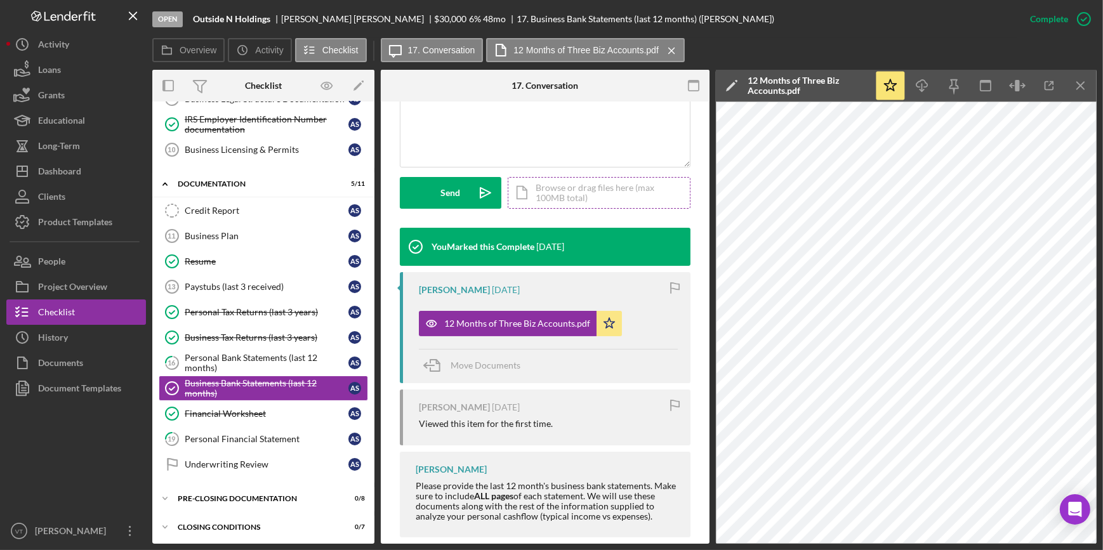
scroll to position [330, 0]
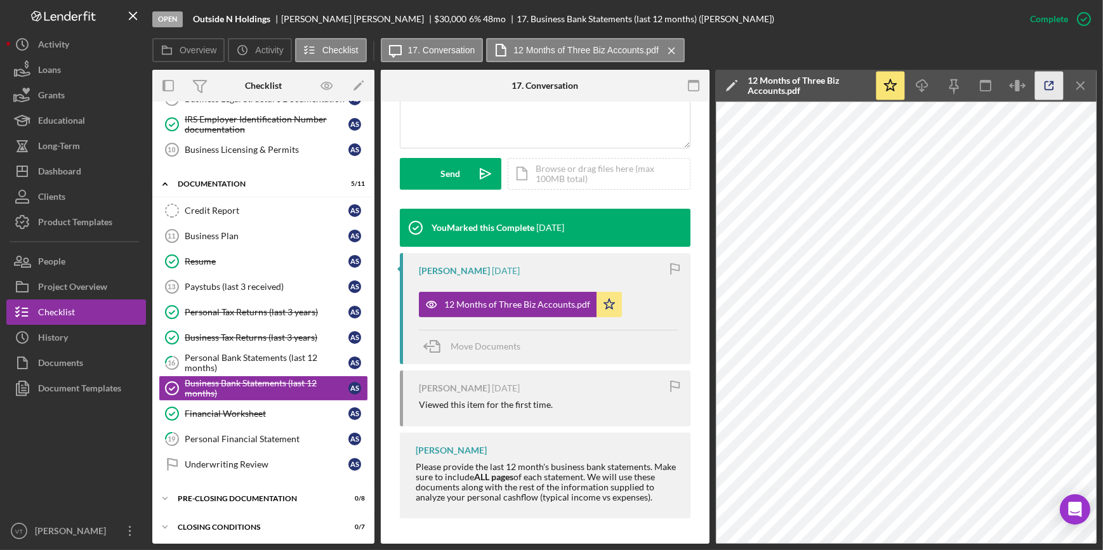
click at [1051, 82] on polyline "button" at bounding box center [1051, 83] width 3 height 3
click at [199, 365] on div "Personal Bank Statements (last 12 months)" at bounding box center [267, 363] width 164 height 20
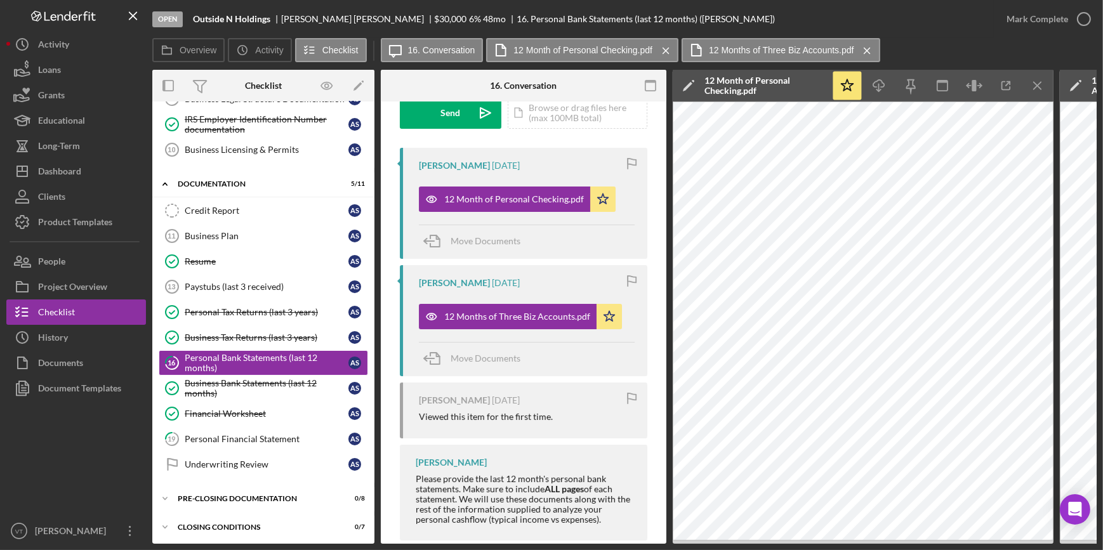
scroll to position [228, 0]
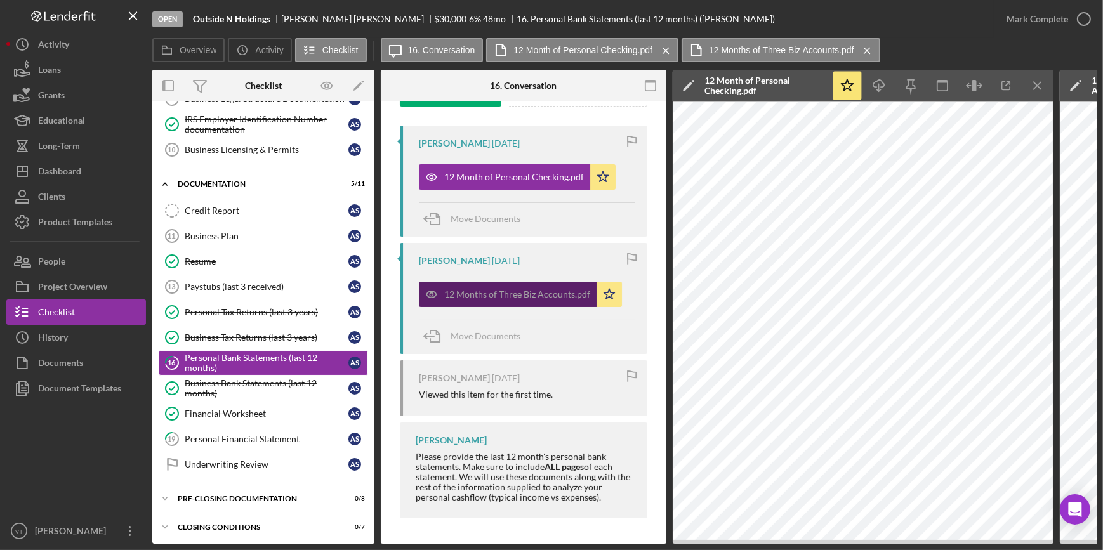
click at [487, 296] on div "12 Months of Three Biz Accounts.pdf" at bounding box center [517, 294] width 146 height 10
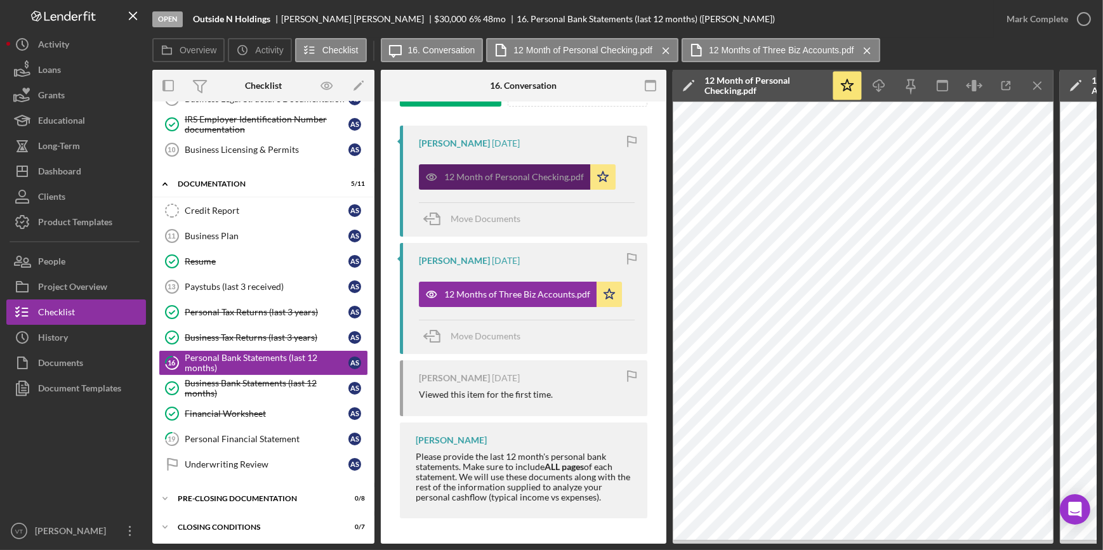
click at [520, 172] on div "12 Month of Personal Checking.pdf" at bounding box center [514, 177] width 140 height 10
click at [266, 387] on div "Business Bank Statements (last 12 months)" at bounding box center [267, 388] width 164 height 20
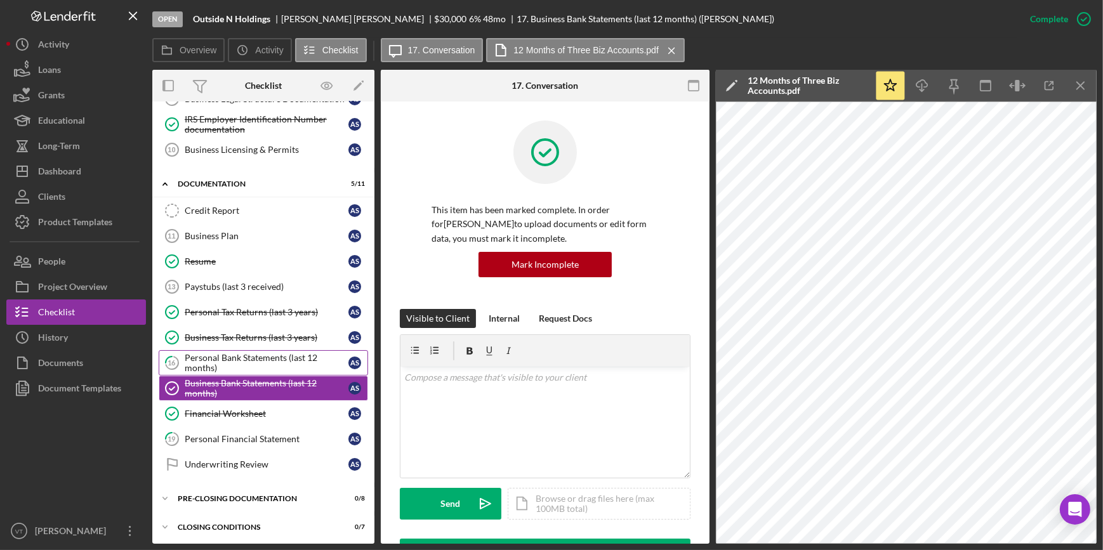
click at [283, 362] on div "Personal Bank Statements (last 12 months)" at bounding box center [267, 363] width 164 height 20
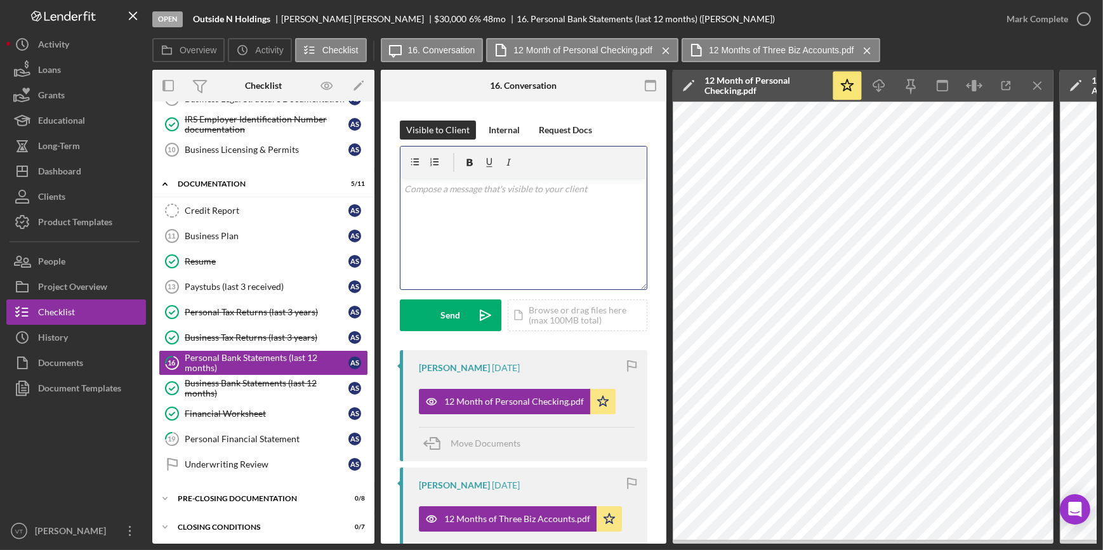
click at [431, 198] on div "v Color teal Color pink Remove color Add row above Add row below Add column bef…" at bounding box center [523, 233] width 246 height 111
click at [403, 223] on div "v Color teal Color pink Remove color Add row above Add row below Add column bef…" at bounding box center [523, 233] width 246 height 111
click at [464, 242] on p "[PERSON_NAME]" at bounding box center [523, 242] width 239 height 14
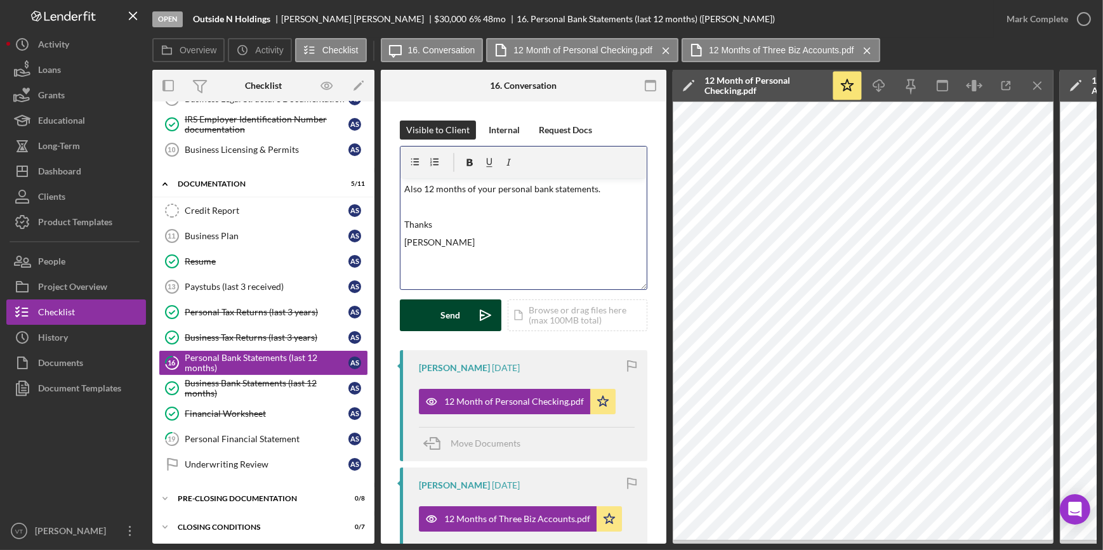
click at [449, 320] on div "Send" at bounding box center [451, 315] width 20 height 32
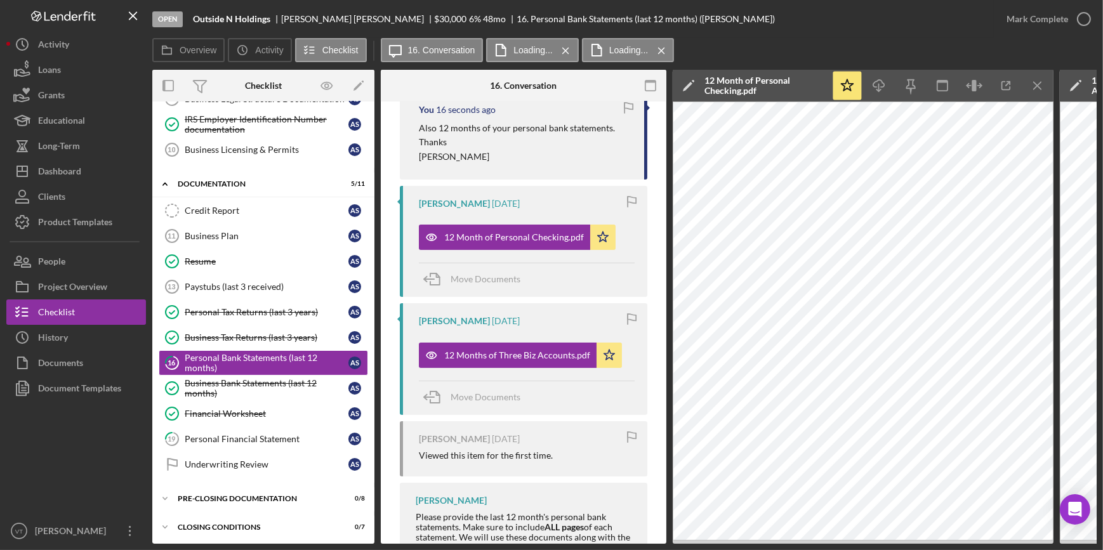
scroll to position [288, 0]
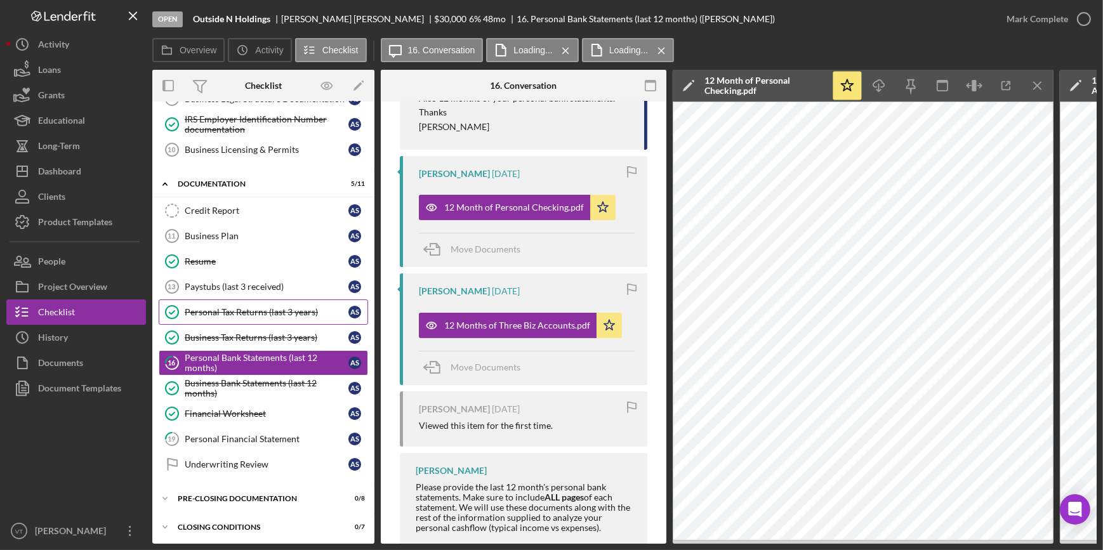
click at [211, 313] on div "Personal Tax Returns (last 3 years)" at bounding box center [267, 312] width 164 height 10
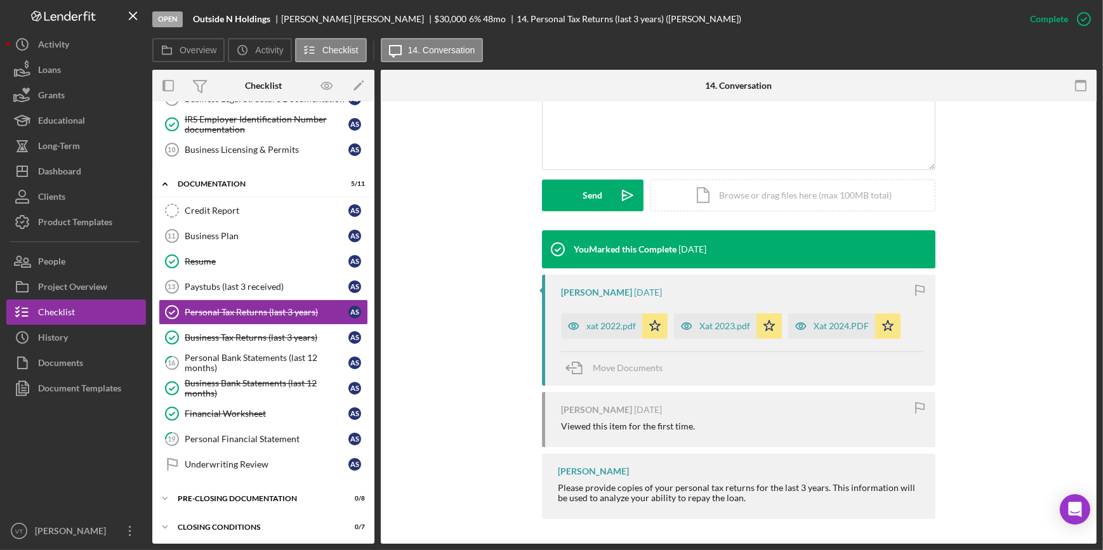
scroll to position [295, 0]
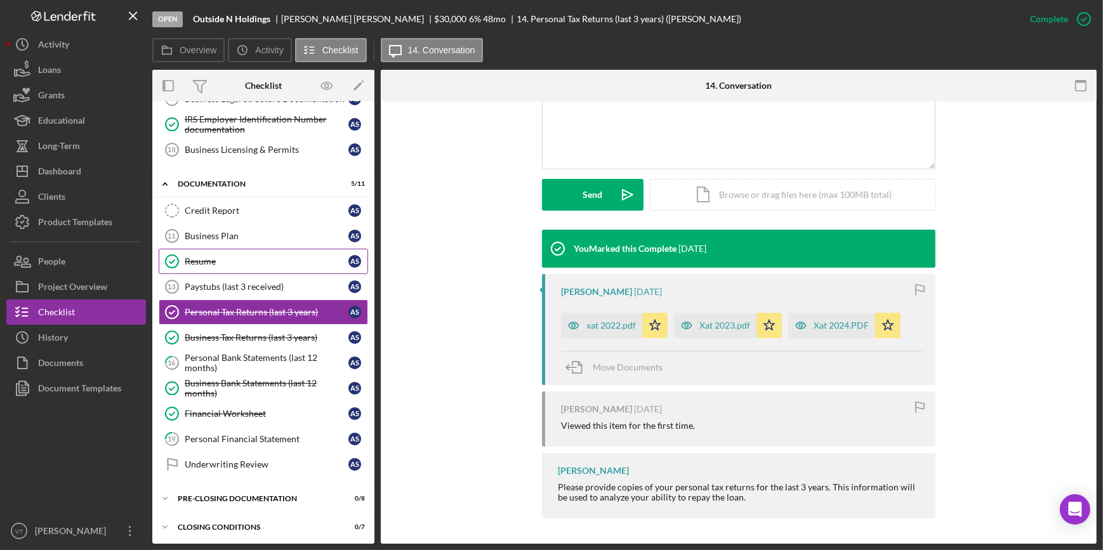
click at [241, 253] on link "Resume Resume A S" at bounding box center [263, 261] width 209 height 25
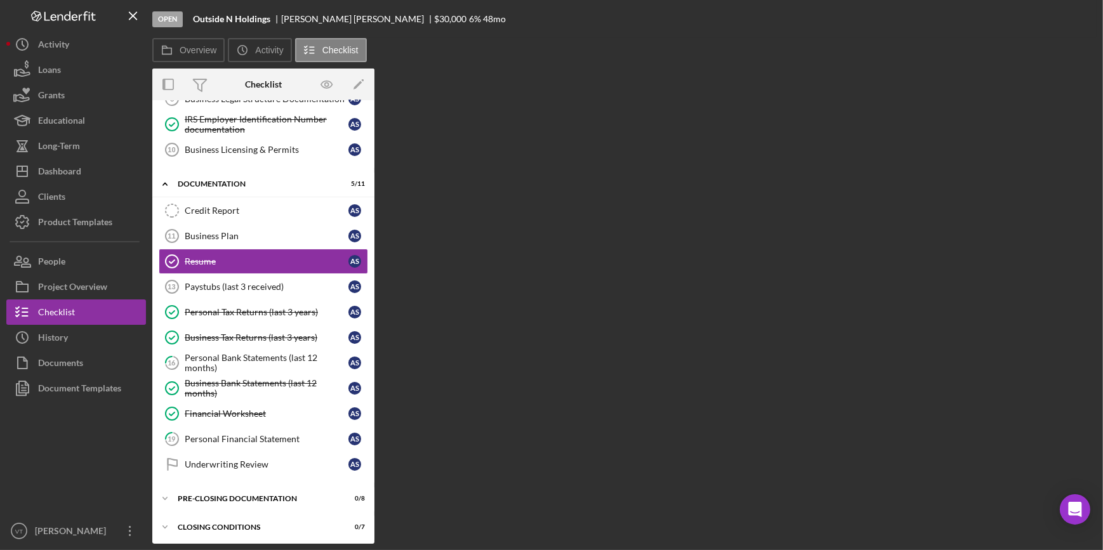
scroll to position [225, 0]
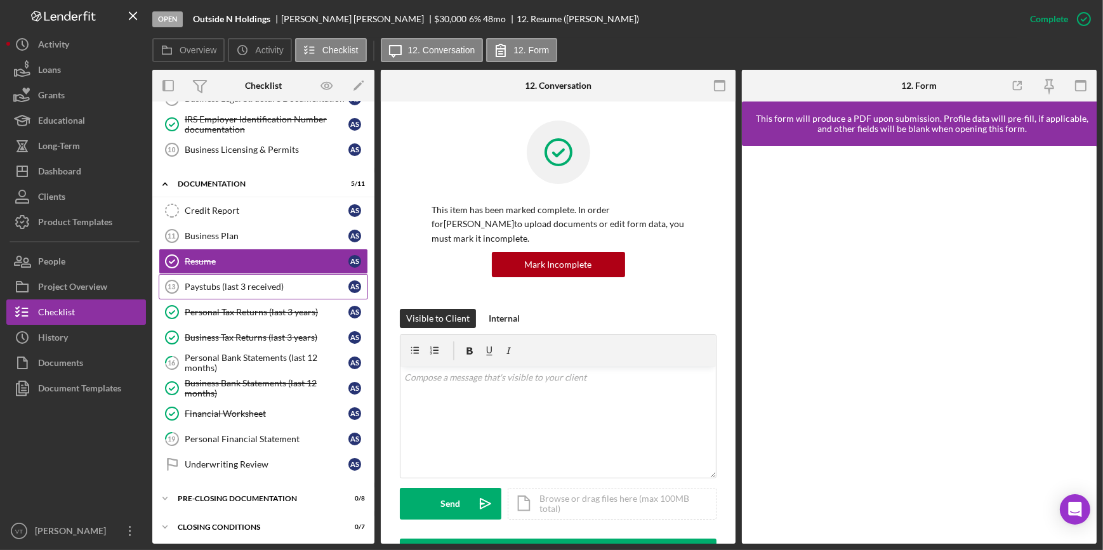
click at [280, 282] on div "Paystubs (last 3 received)" at bounding box center [267, 287] width 164 height 10
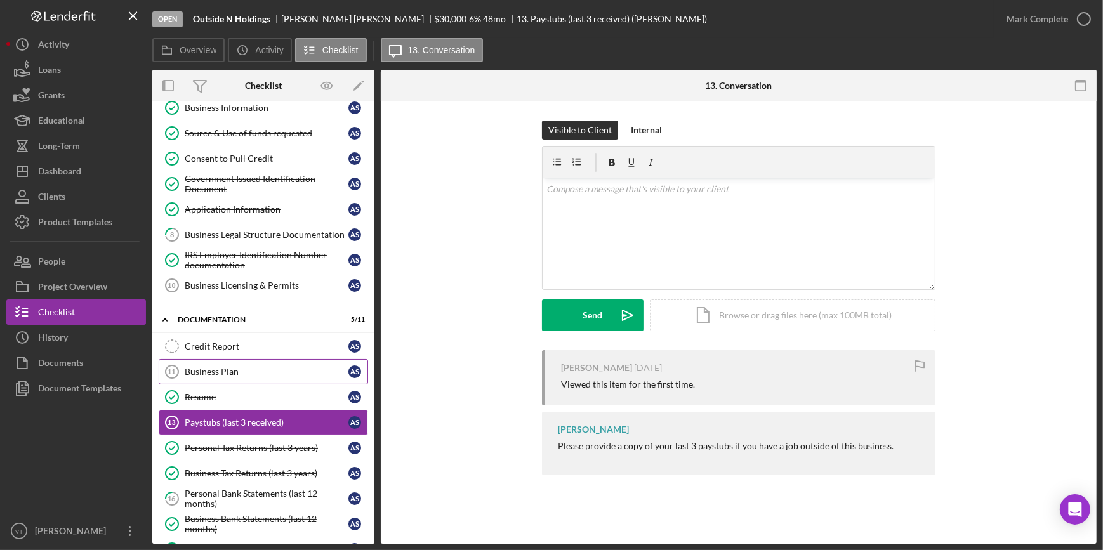
scroll to position [52, 0]
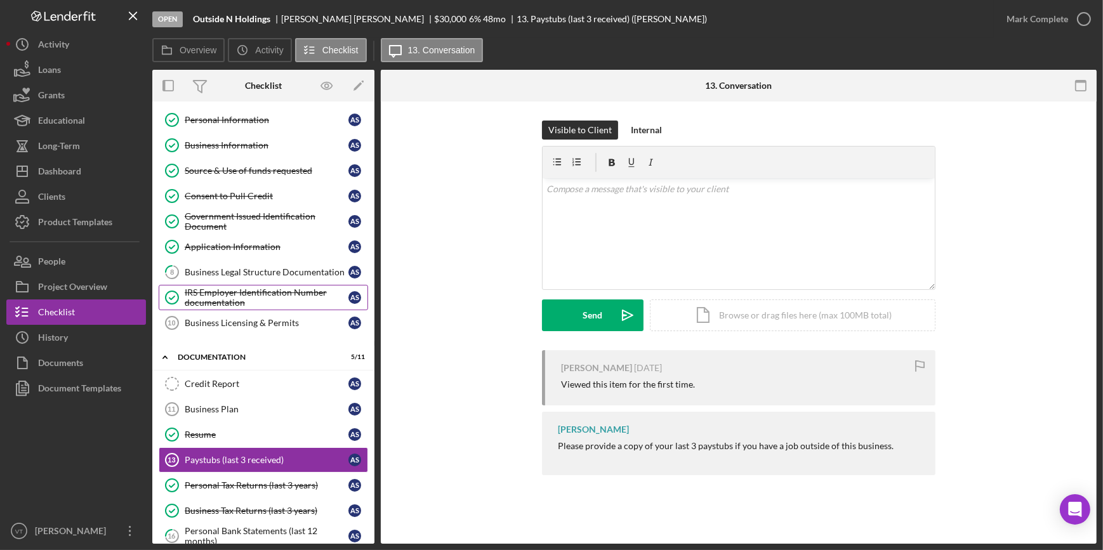
click at [244, 289] on div "IRS Employer Identification Number documentation" at bounding box center [267, 297] width 164 height 20
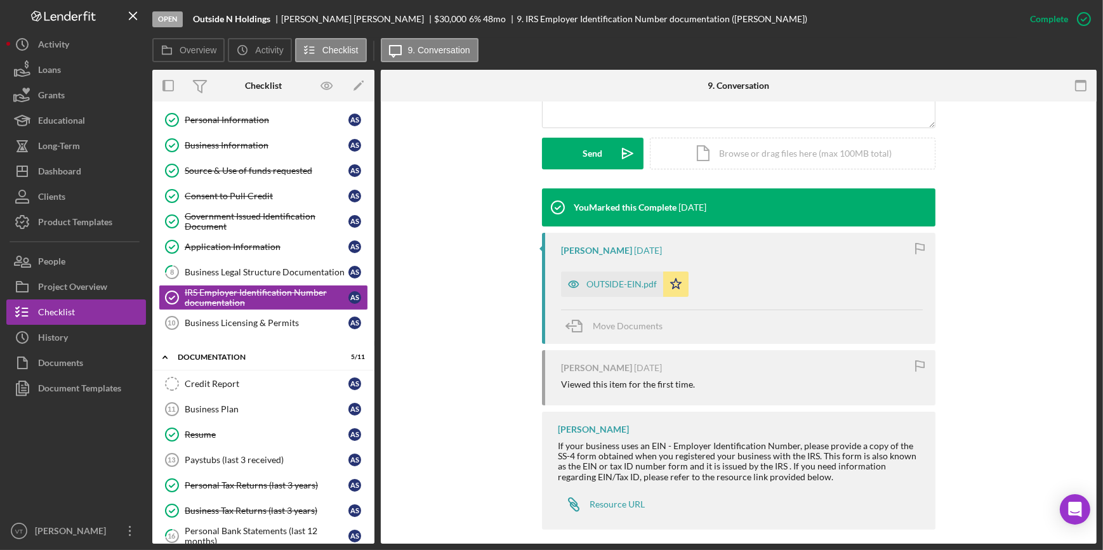
scroll to position [347, 0]
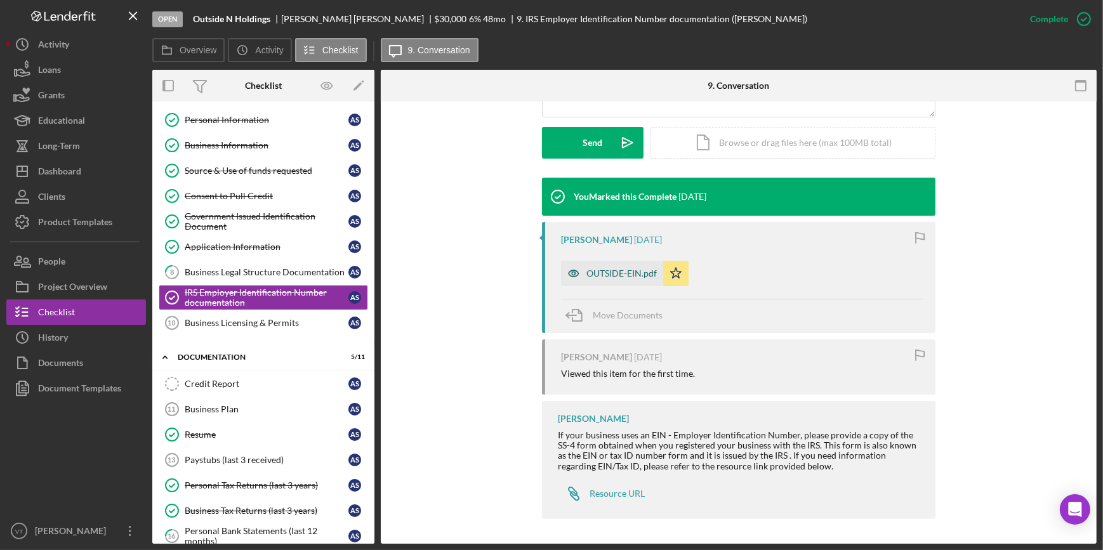
click at [624, 273] on div "OUTSIDE-EIN.pdf" at bounding box center [621, 273] width 70 height 10
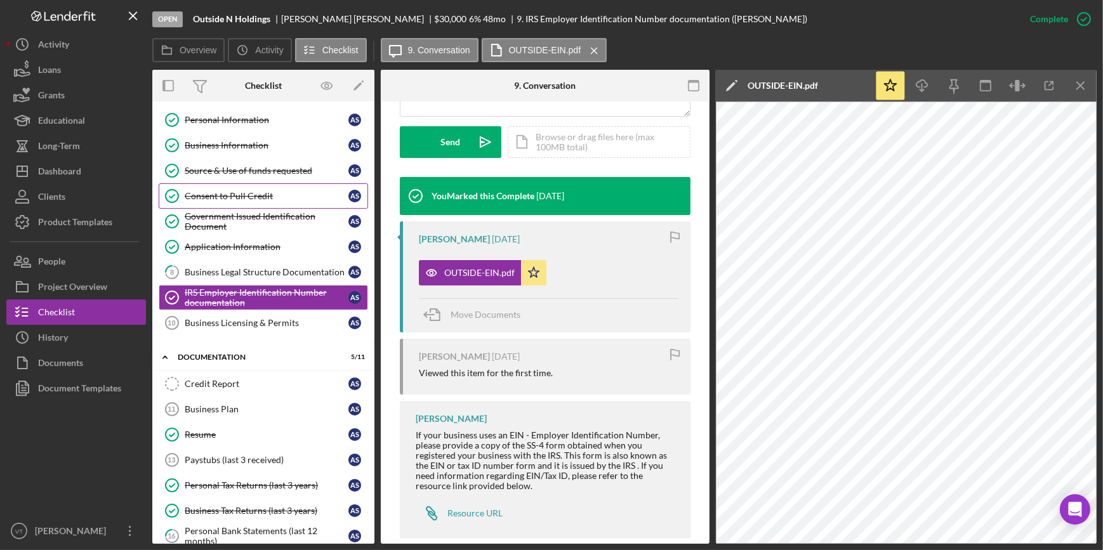
click at [265, 195] on div "Consent to Pull Credit" at bounding box center [267, 196] width 164 height 10
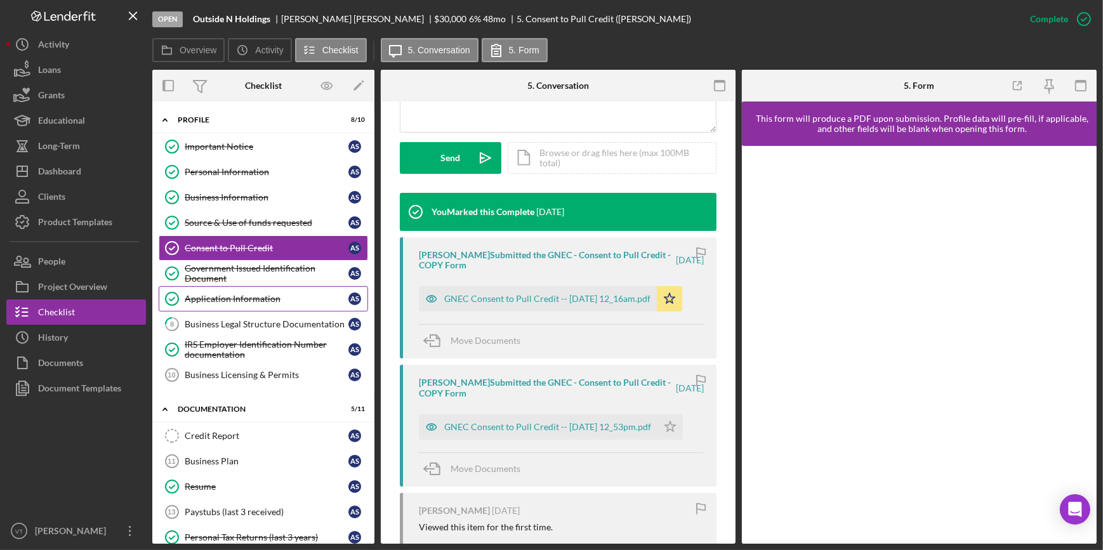
click at [242, 298] on div "Application Information" at bounding box center [267, 299] width 164 height 10
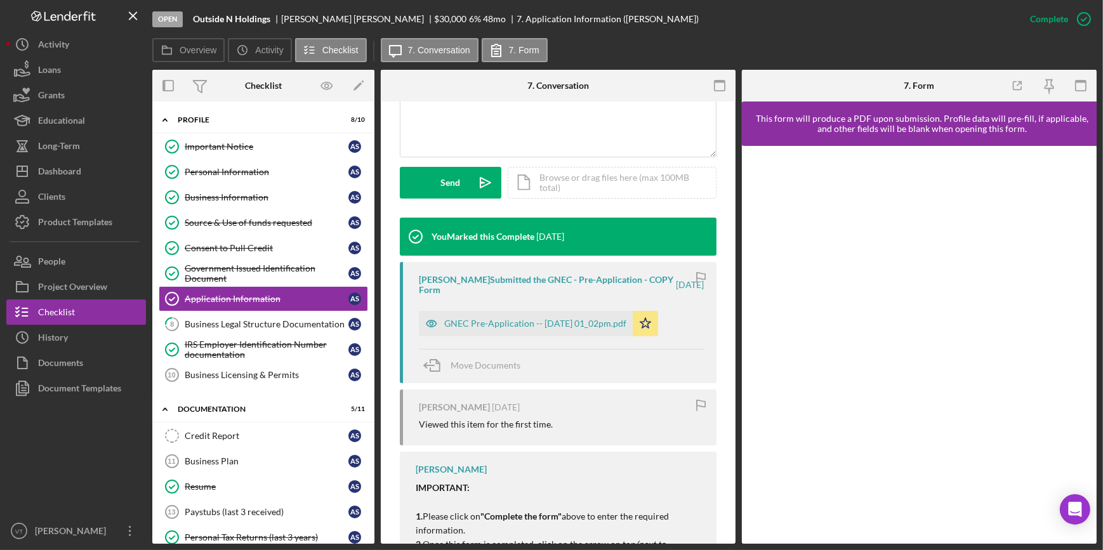
scroll to position [346, 0]
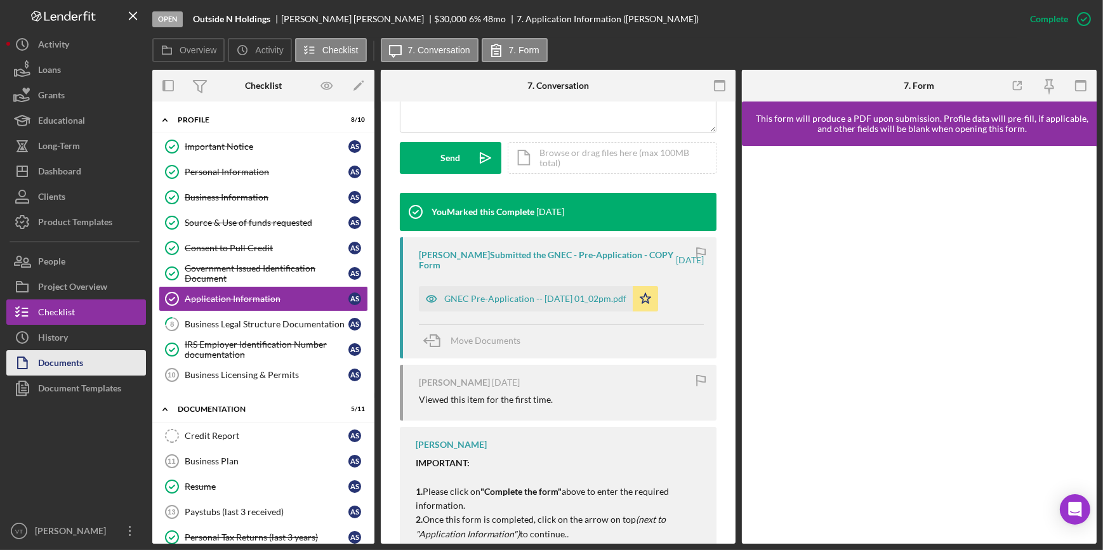
click at [72, 356] on div "Documents" at bounding box center [60, 364] width 45 height 29
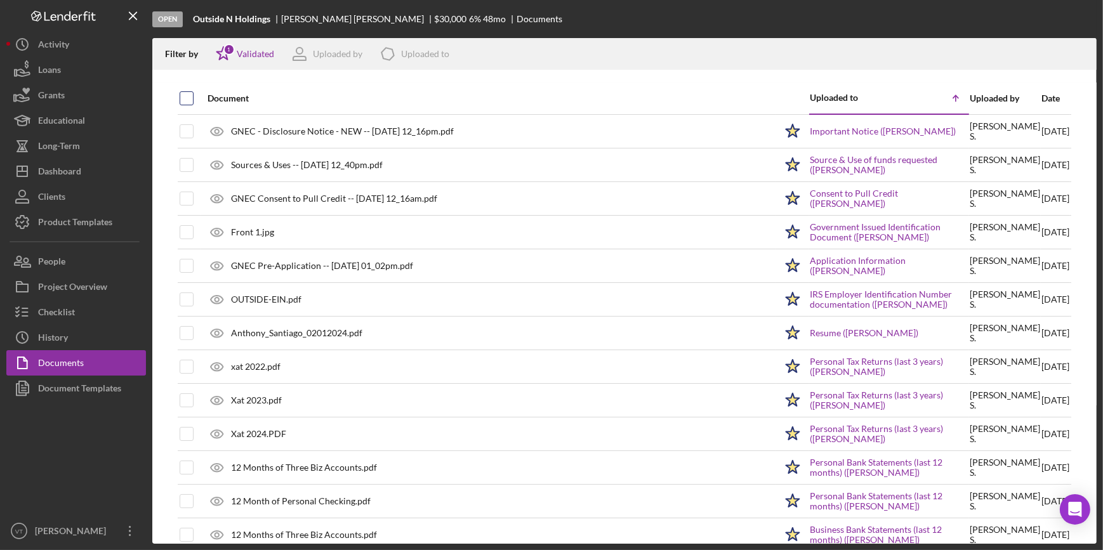
click at [180, 96] on input "checkbox" at bounding box center [186, 98] width 13 height 13
checkbox input "true"
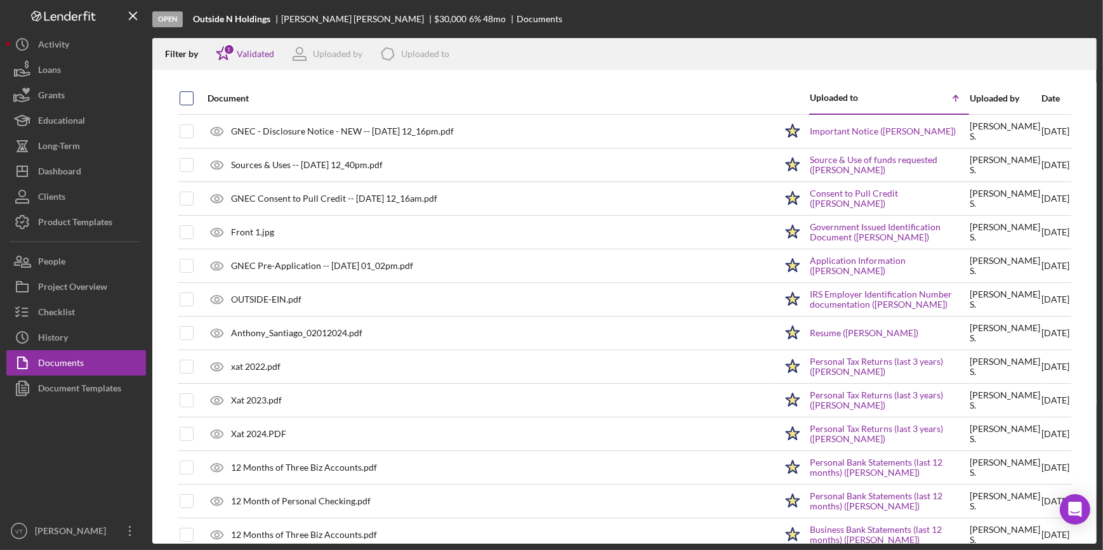
checkbox input "true"
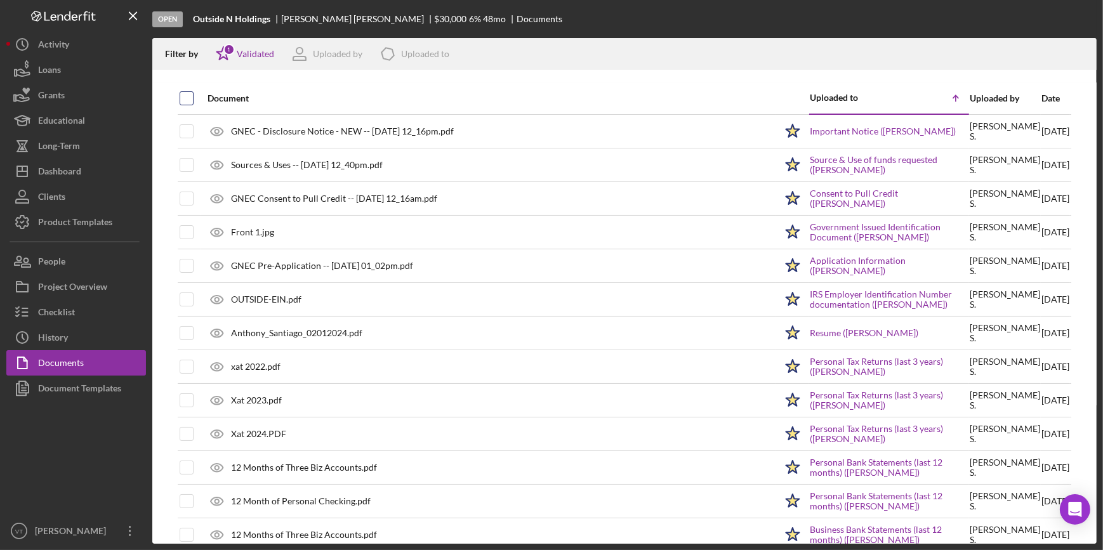
checkbox input "true"
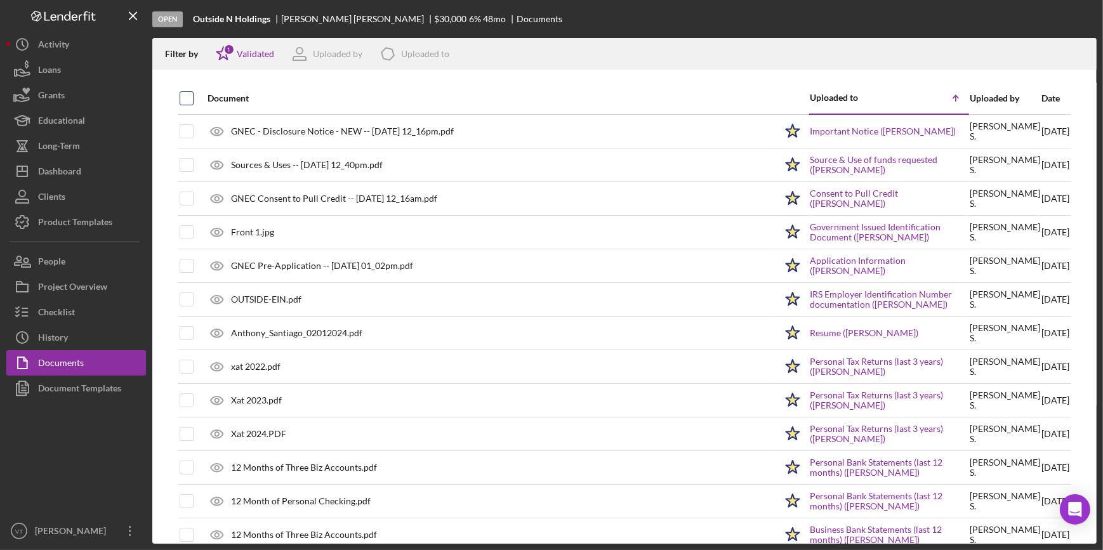
checkbox input "true"
click at [1078, 54] on icon "Icon/Download" at bounding box center [1081, 54] width 29 height 29
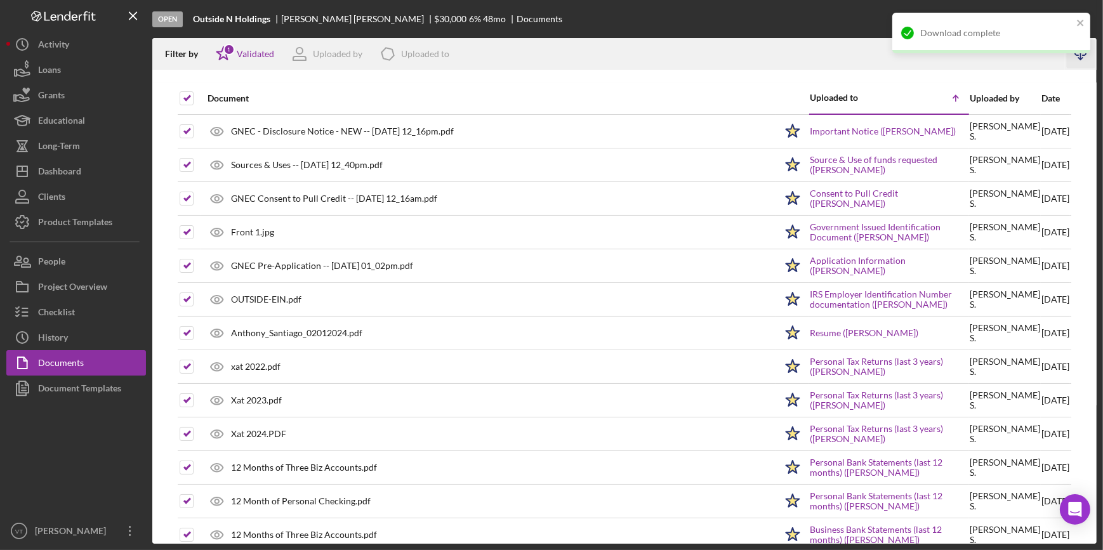
click at [740, 5] on div "Open Outside N Holdings [PERSON_NAME] $30,000 $30,000 6 % 48 mo Documents" at bounding box center [624, 19] width 944 height 38
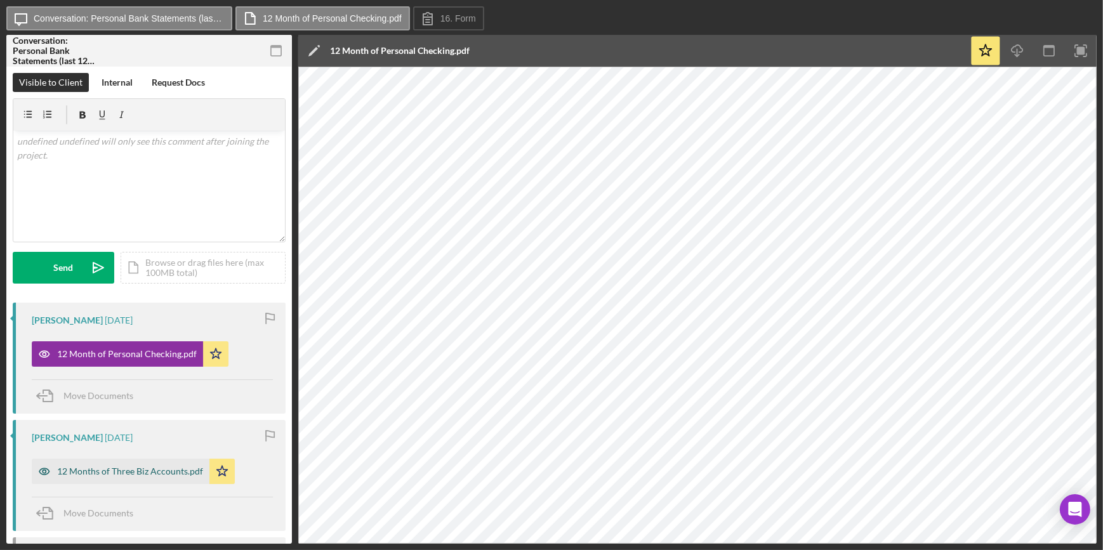
click at [129, 475] on div "12 Months of Three Biz Accounts.pdf" at bounding box center [130, 471] width 146 height 10
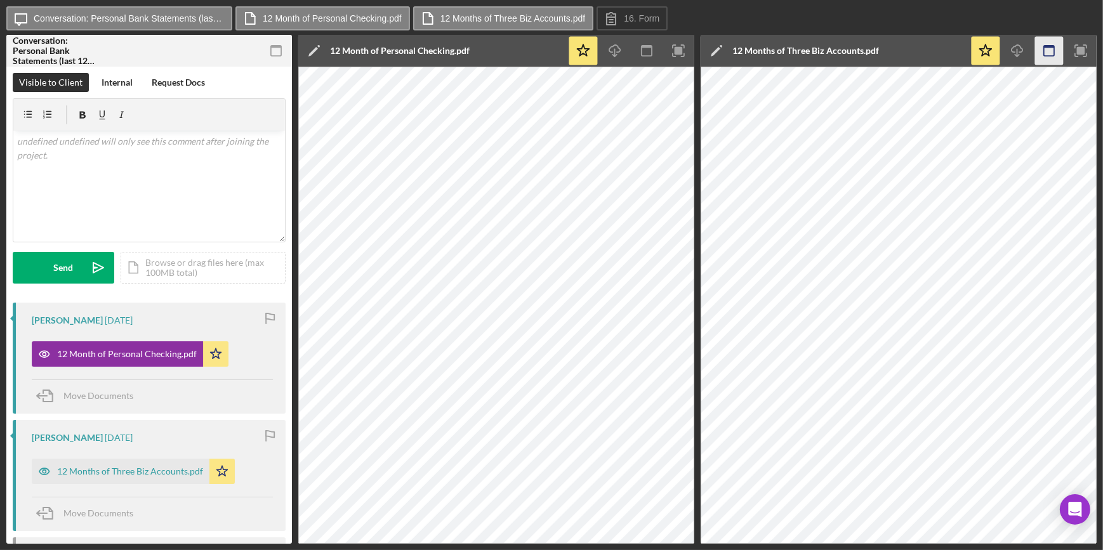
click at [1047, 44] on icon "button" at bounding box center [1049, 51] width 29 height 29
